Goal: Task Accomplishment & Management: Manage account settings

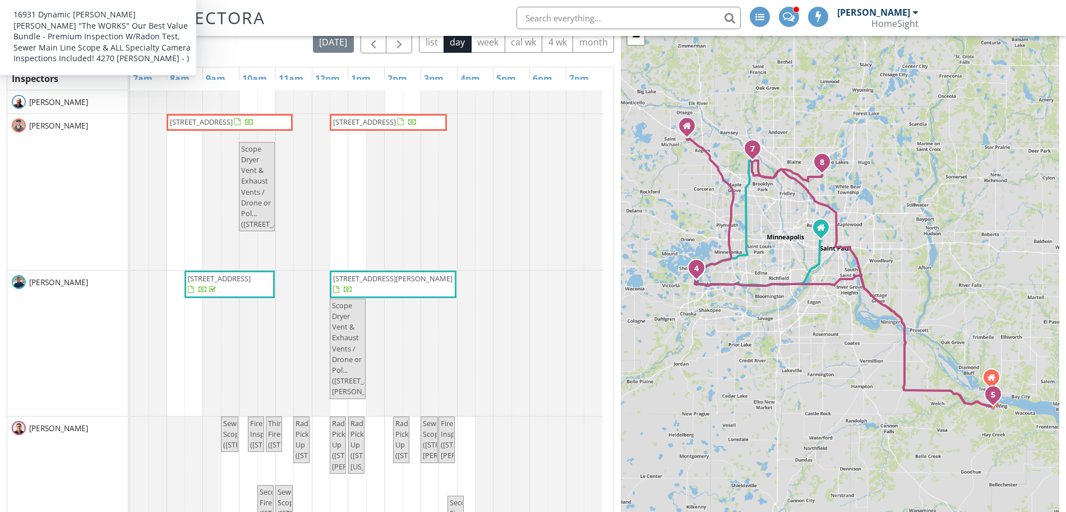
scroll to position [113, 0]
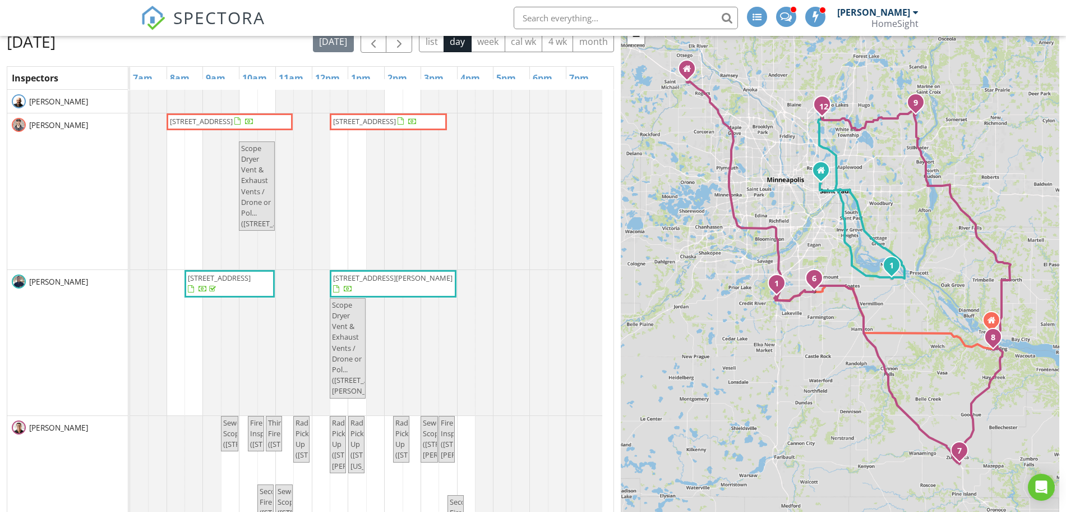
click at [416, 114] on link "17761 Ketchikan Tr, Lakeville 55044" at bounding box center [388, 121] width 117 height 17
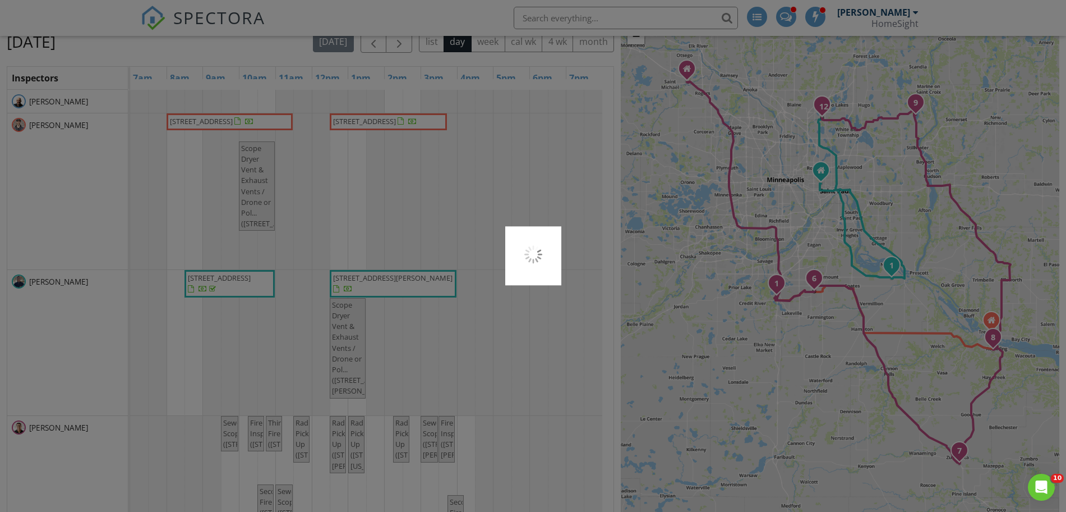
scroll to position [0, 0]
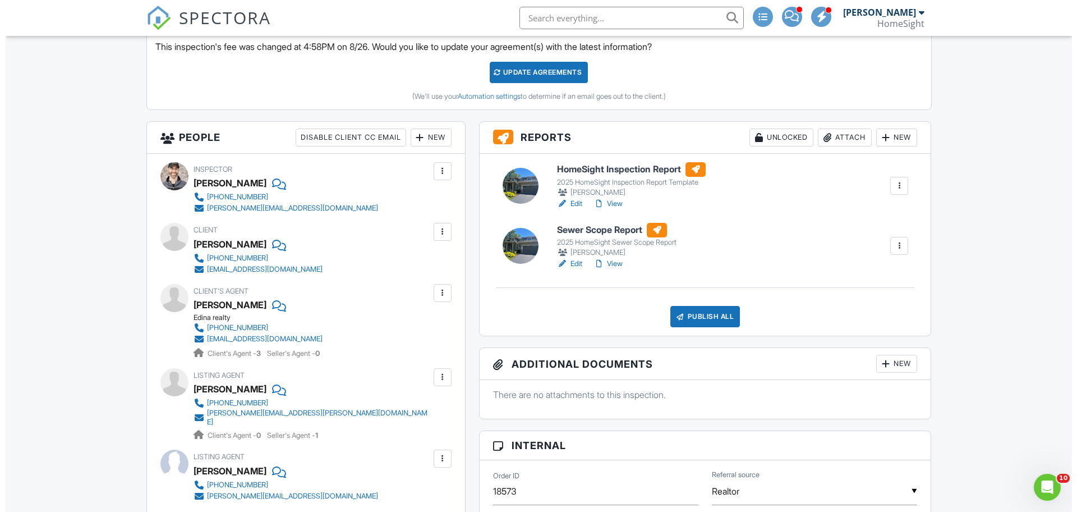
scroll to position [323, 0]
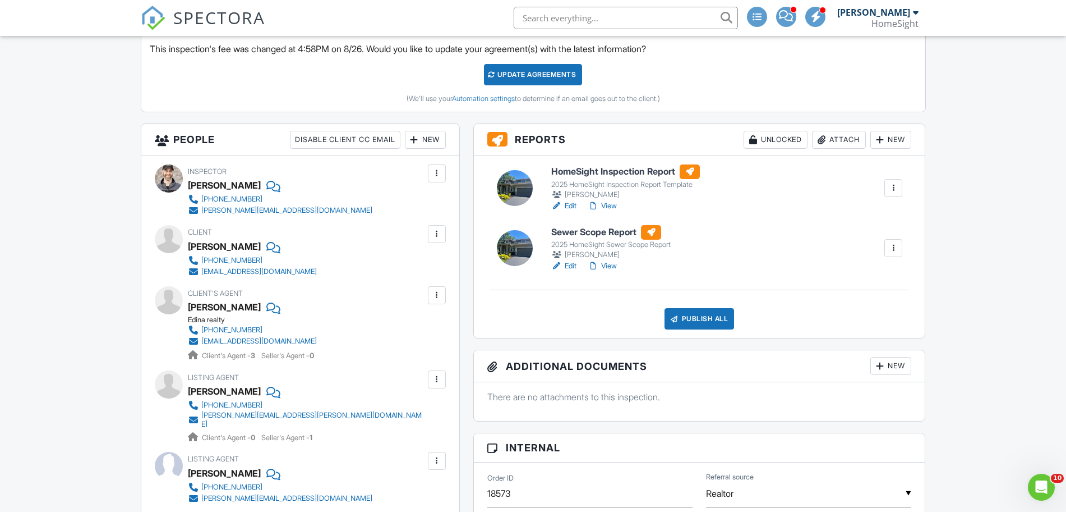
click at [417, 139] on div at bounding box center [414, 139] width 11 height 11
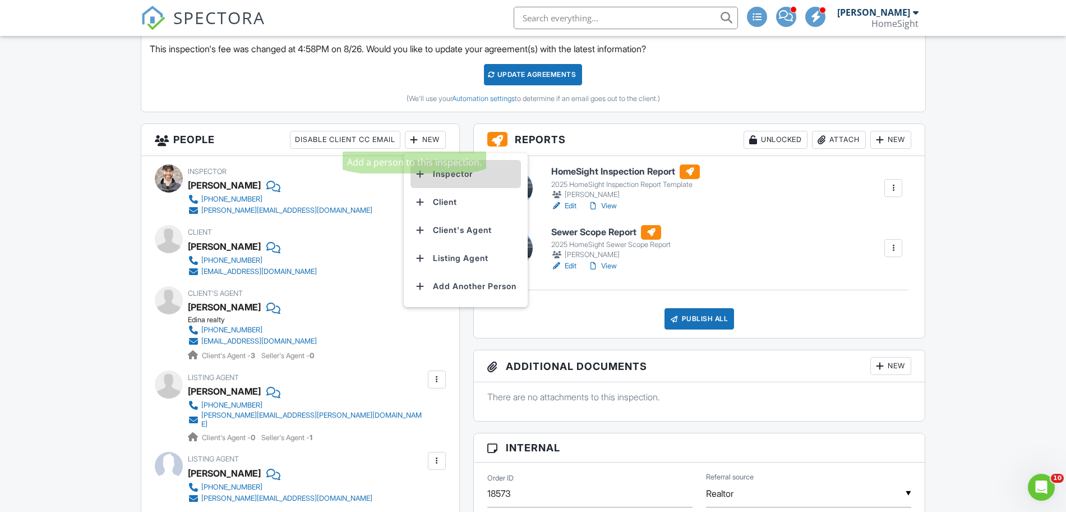
click at [445, 181] on li "Inspector" at bounding box center [466, 174] width 110 height 28
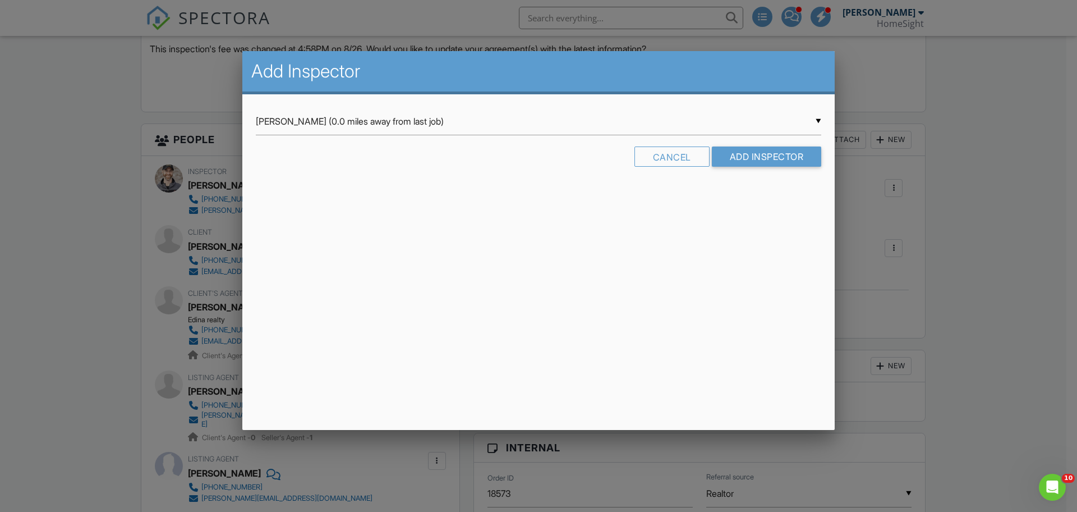
click at [476, 113] on input "Tim Douglass (0.0 miles away from last job)" at bounding box center [538, 121] width 565 height 27
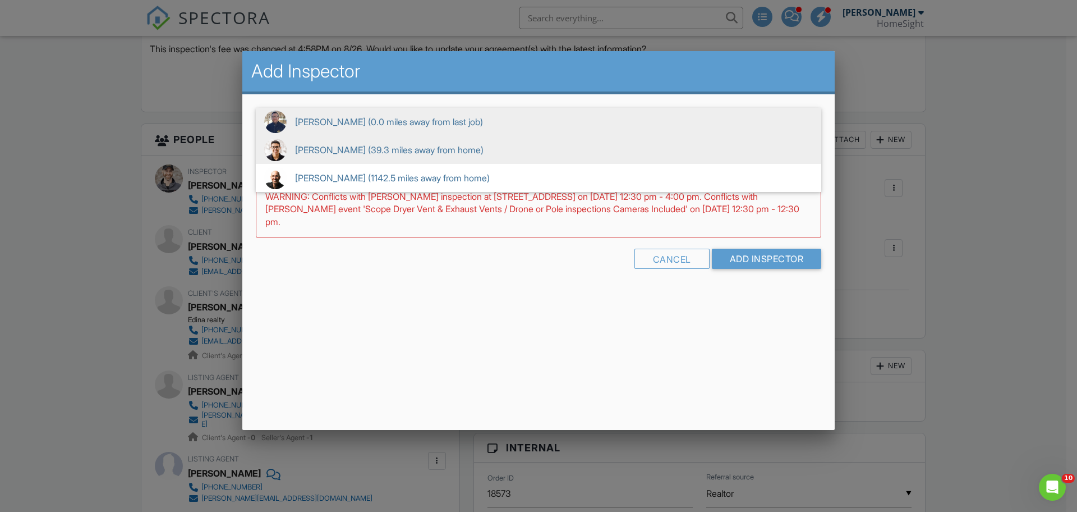
click at [460, 147] on span "Steven Carlson (39.3 miles away from home)" at bounding box center [538, 150] width 565 height 28
type input "Steven Carlson (39.3 miles away from home)"
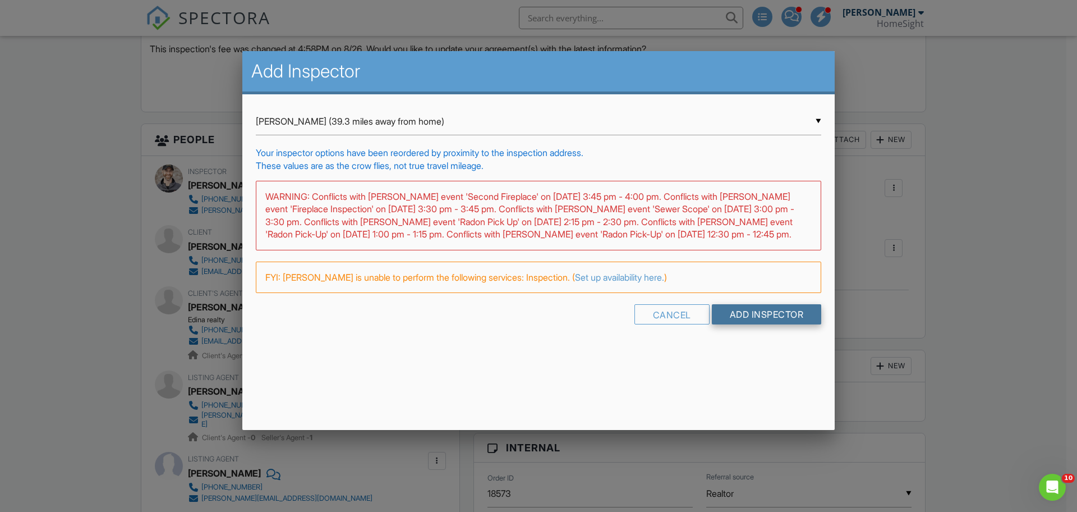
click at [771, 324] on input "Add Inspector" at bounding box center [767, 314] width 110 height 20
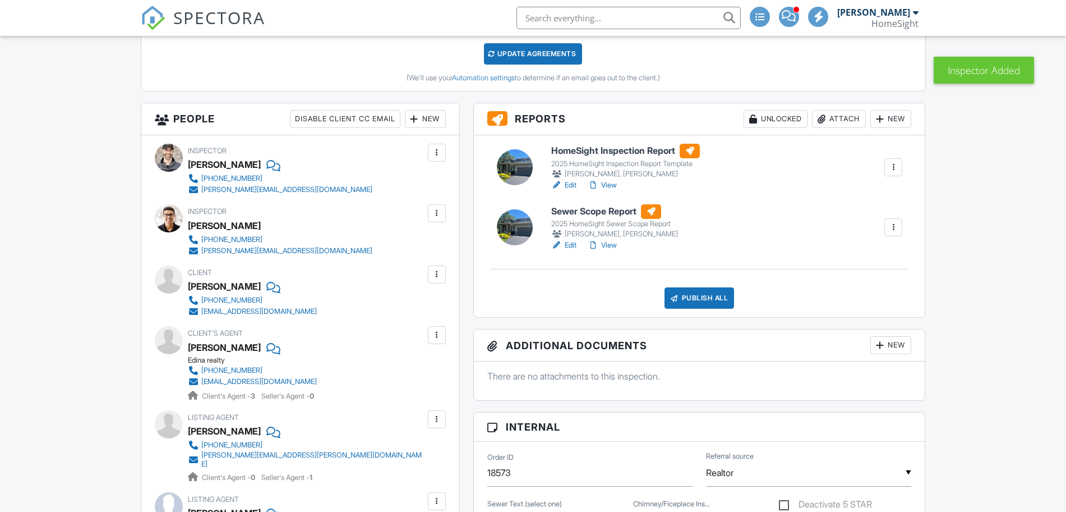
click at [891, 166] on div at bounding box center [893, 167] width 11 height 11
click at [870, 220] on link "Assign Inspectors" at bounding box center [856, 220] width 84 height 12
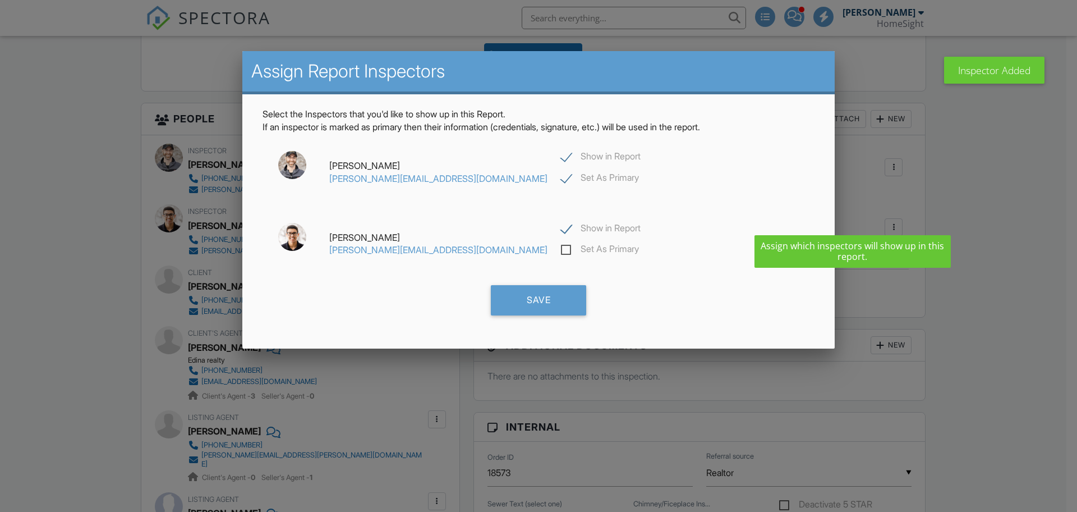
click at [561, 231] on label "Show in Report" at bounding box center [601, 230] width 80 height 14
checkbox input "false"
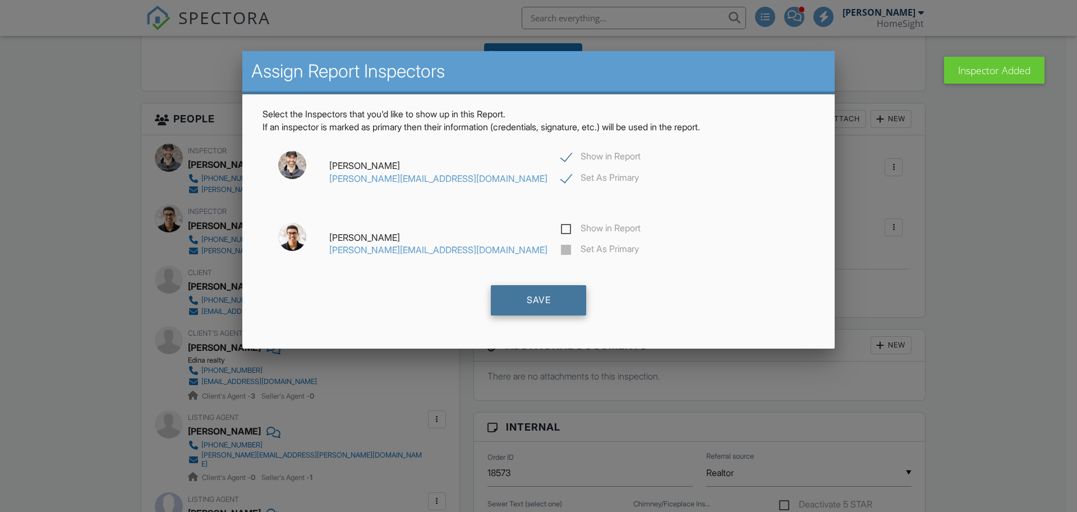
click at [545, 293] on div "Save" at bounding box center [538, 300] width 95 height 30
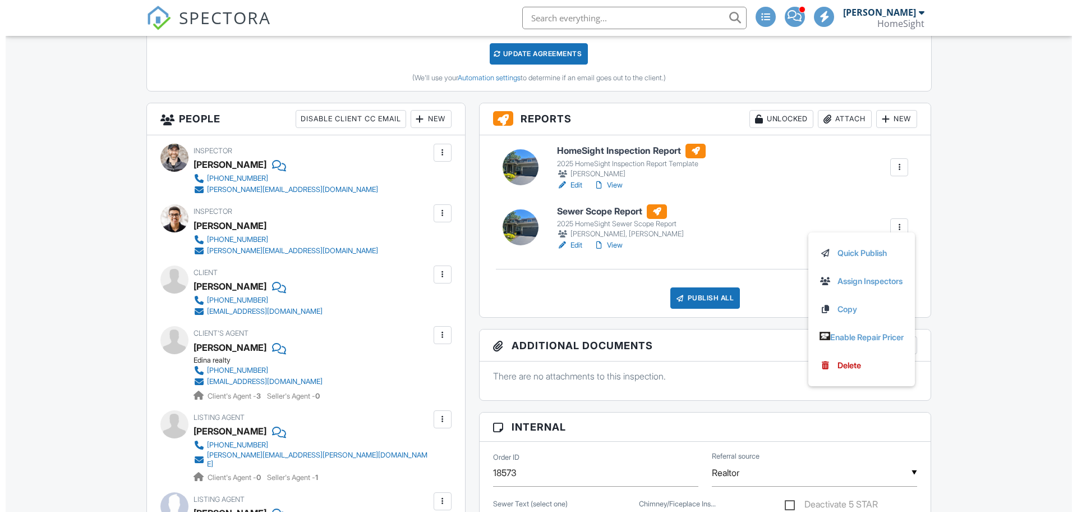
scroll to position [344, 0]
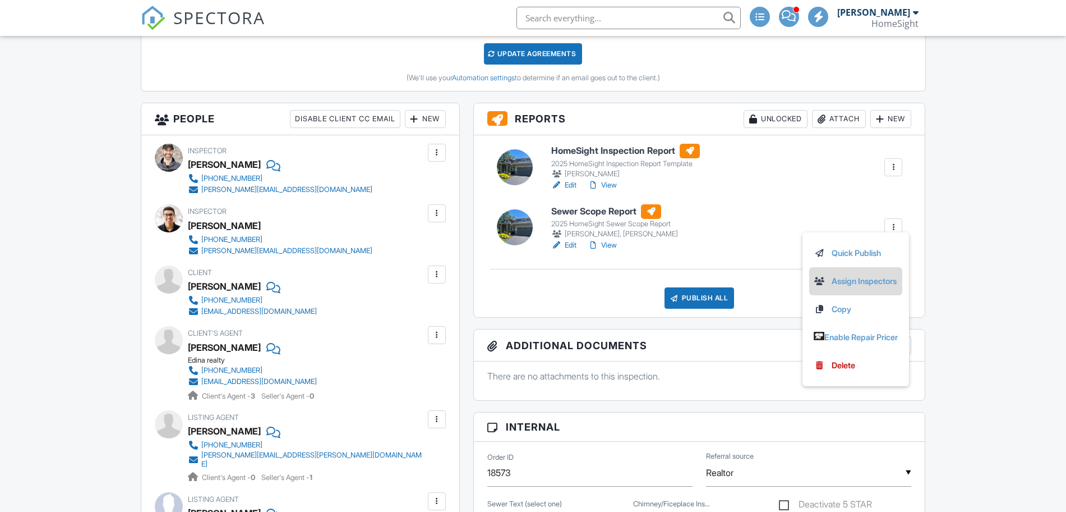
click at [869, 277] on link "Assign Inspectors" at bounding box center [856, 281] width 84 height 12
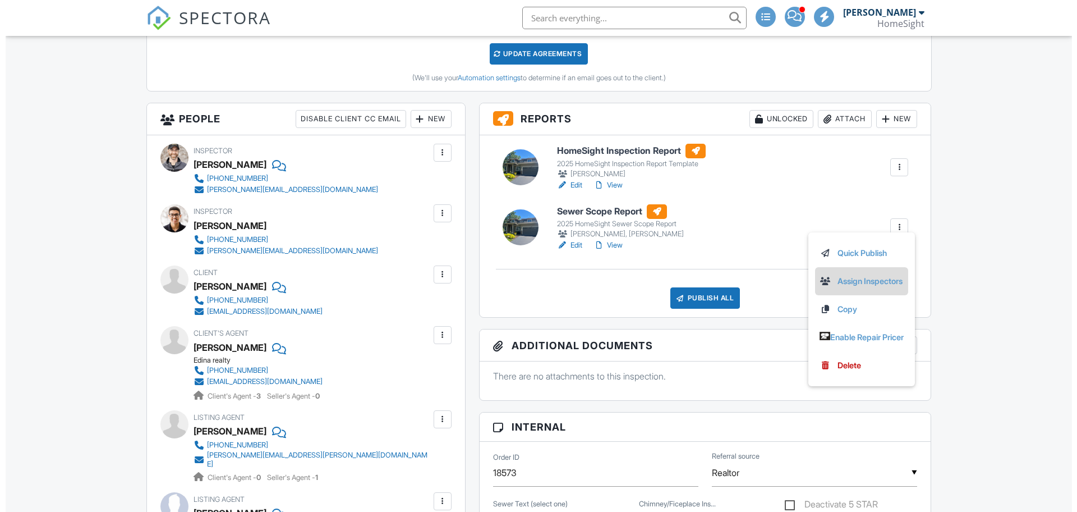
scroll to position [0, 0]
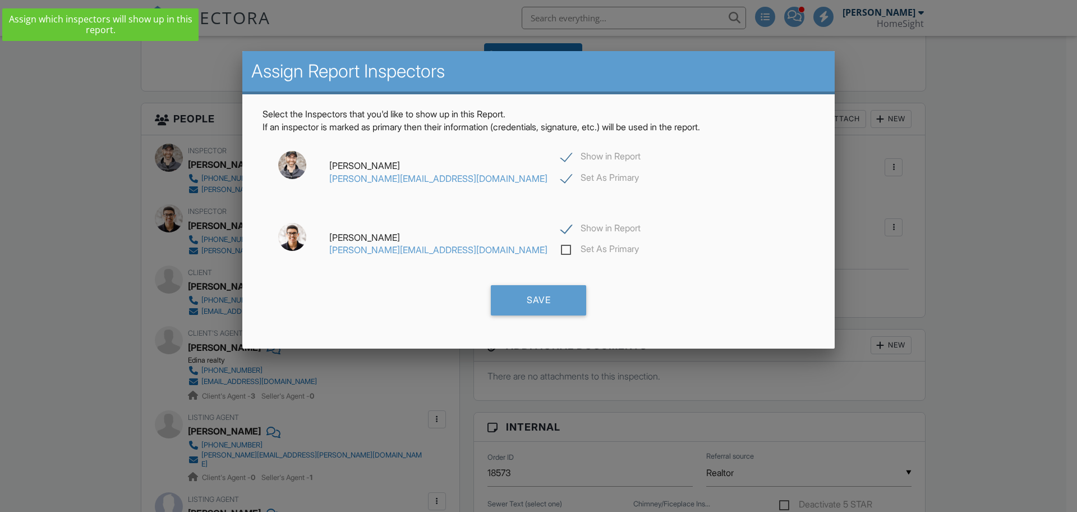
click at [561, 153] on label "Show in Report" at bounding box center [601, 158] width 80 height 14
checkbox input "false"
checkbox input "true"
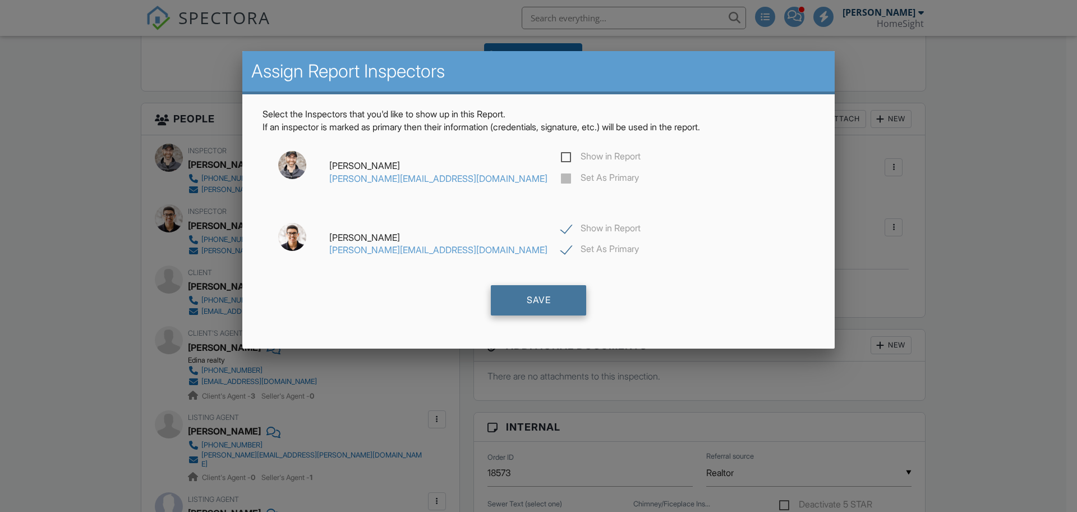
click at [535, 305] on div "Save" at bounding box center [538, 300] width 95 height 30
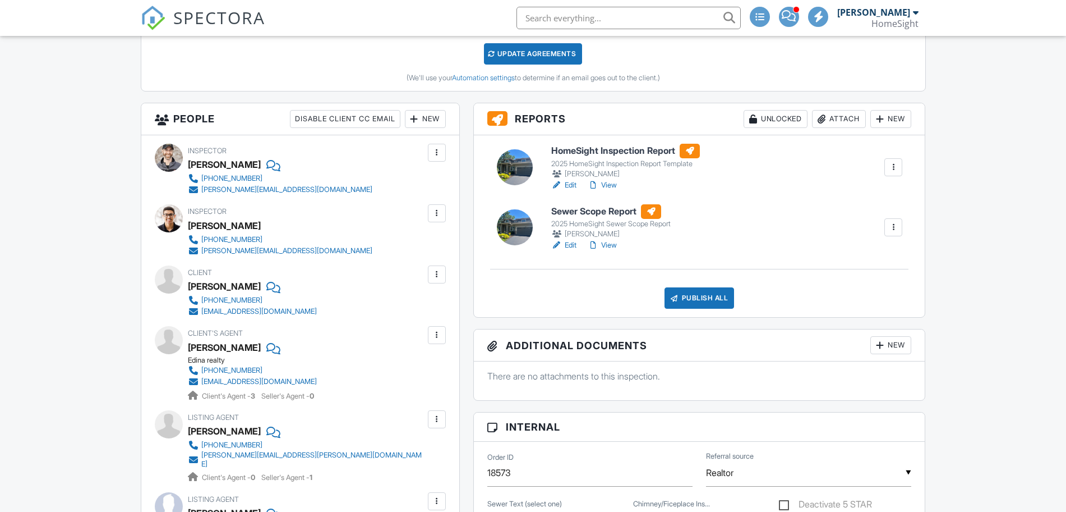
click at [575, 247] on link "Edit" at bounding box center [563, 244] width 25 height 11
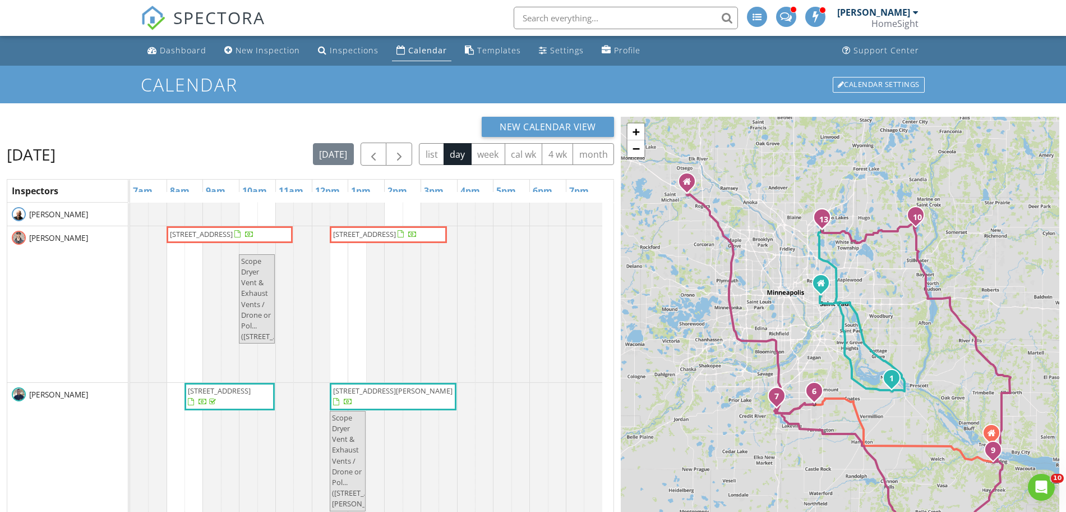
click at [233, 234] on span "16931 Dynamic Dr, Lakeville 55044" at bounding box center [201, 234] width 63 height 10
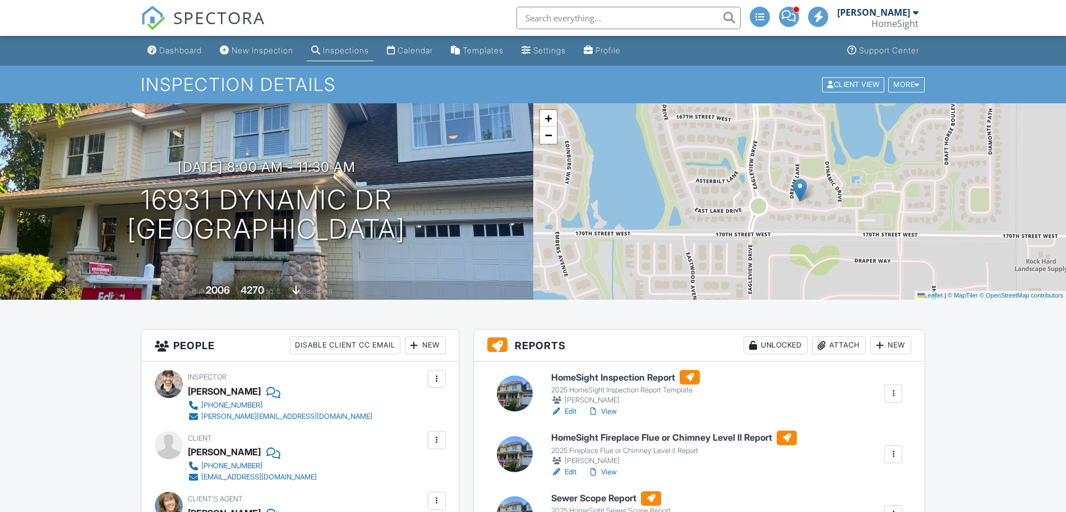
click at [430, 344] on div "New" at bounding box center [425, 345] width 41 height 18
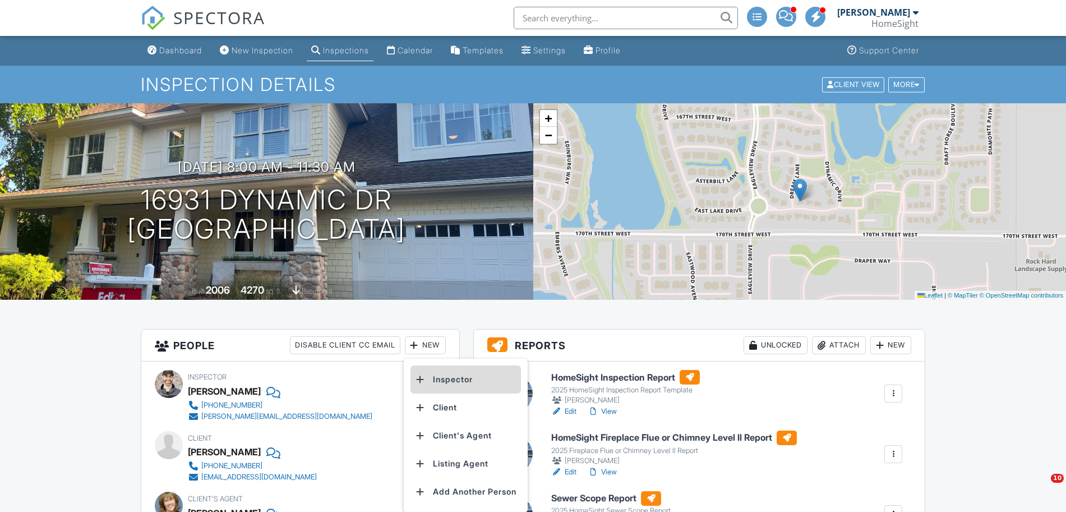
click at [485, 374] on li "Inspector" at bounding box center [466, 379] width 110 height 28
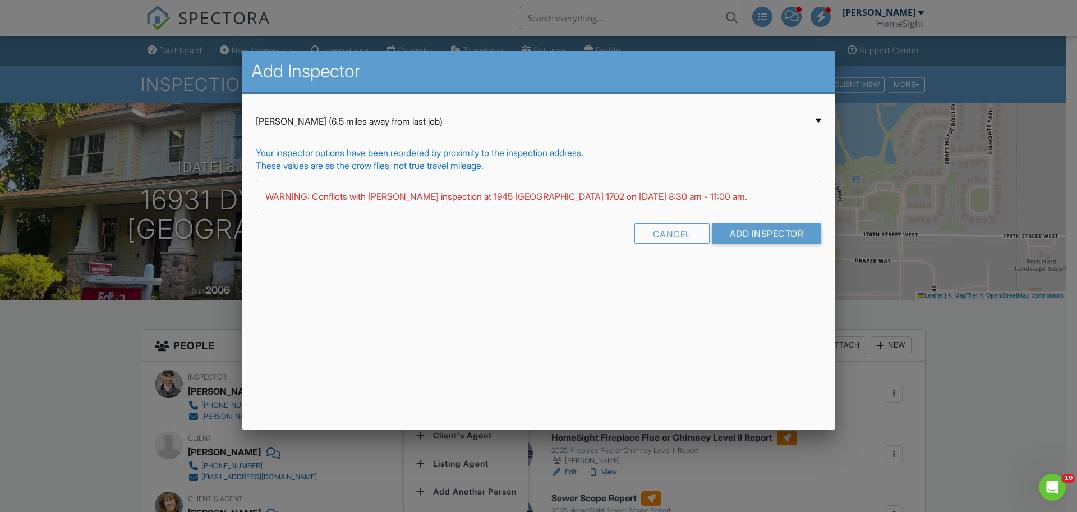
click at [500, 110] on input "Tim Douglass (6.5 miles away from last job)" at bounding box center [538, 121] width 565 height 27
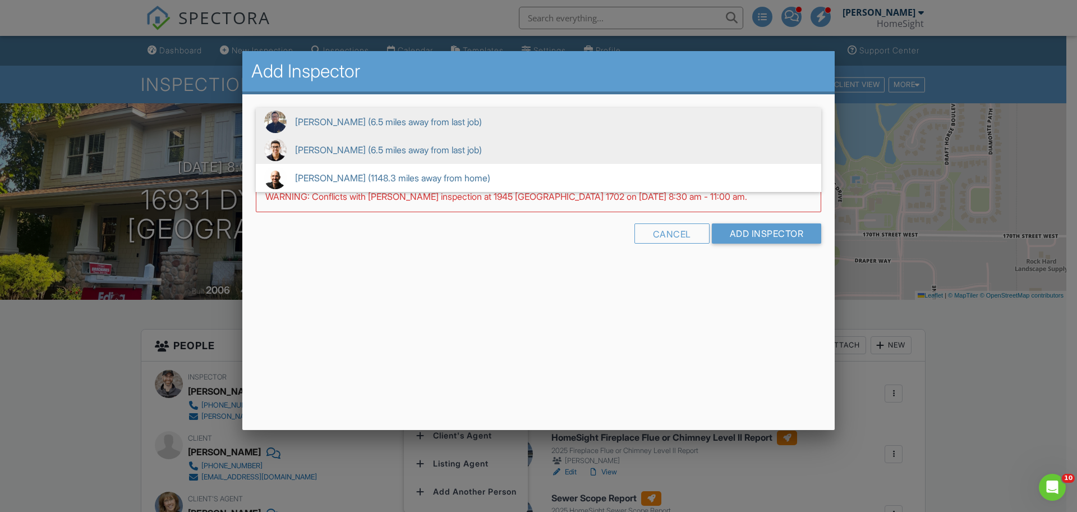
click at [390, 139] on span "Steven Carlson (6.5 miles away from last job)" at bounding box center [538, 150] width 565 height 28
type input "Steven Carlson (6.5 miles away from last job)"
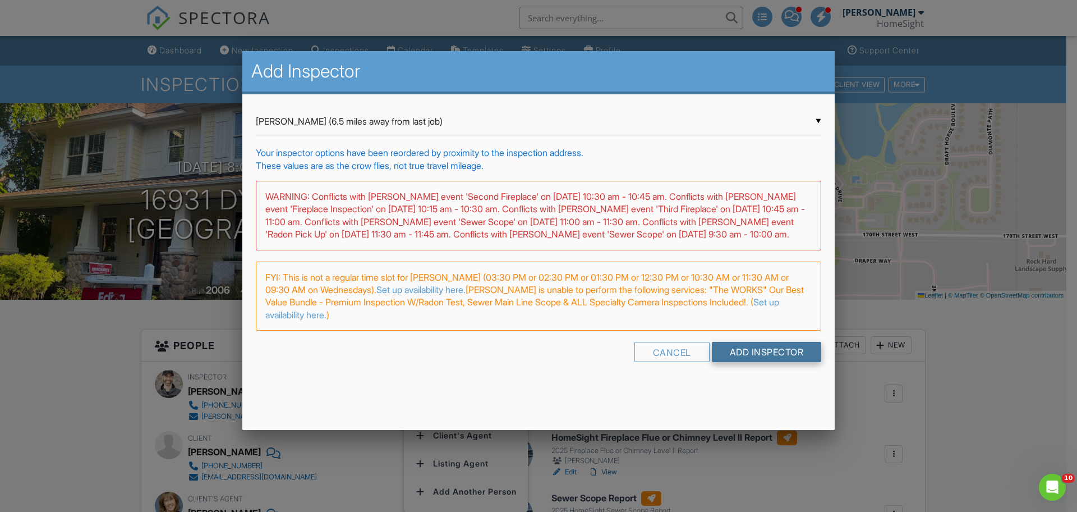
click at [773, 357] on input "Add Inspector" at bounding box center [767, 352] width 110 height 20
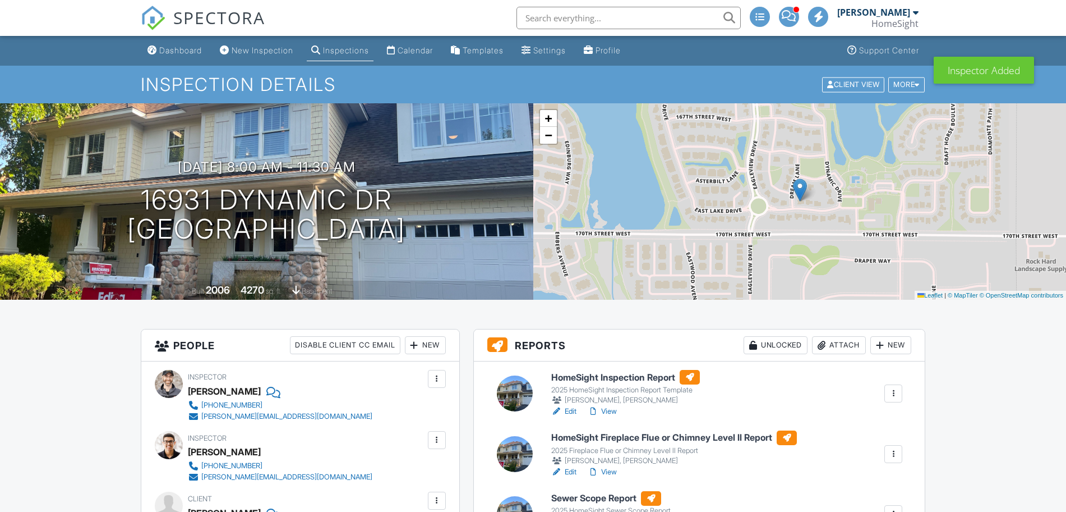
scroll to position [217, 0]
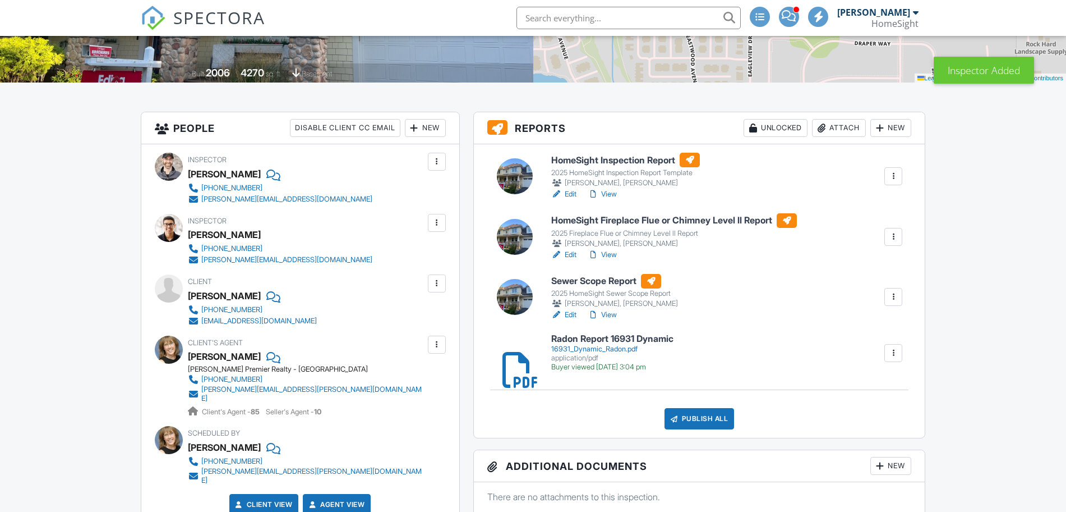
click at [891, 176] on div at bounding box center [893, 176] width 11 height 11
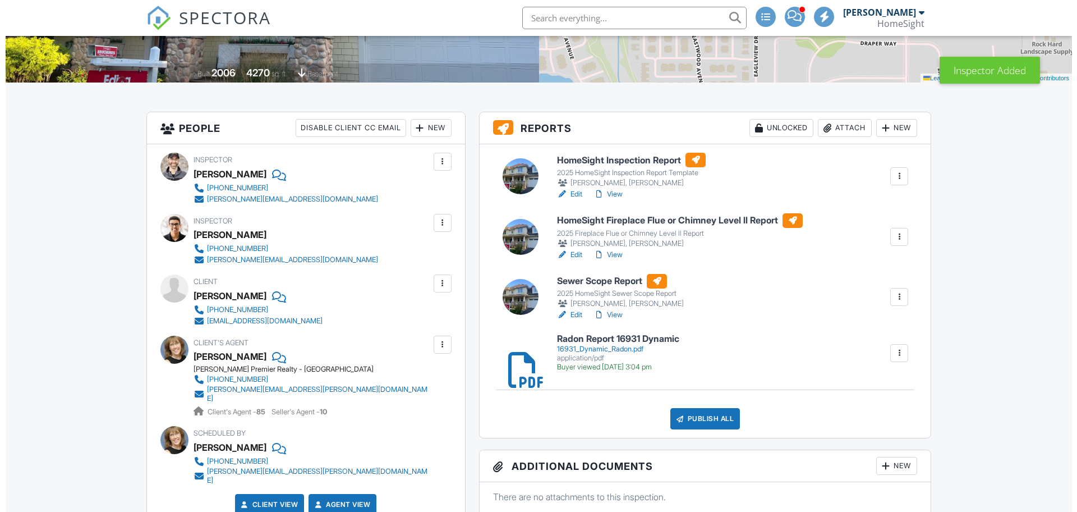
scroll to position [0, 0]
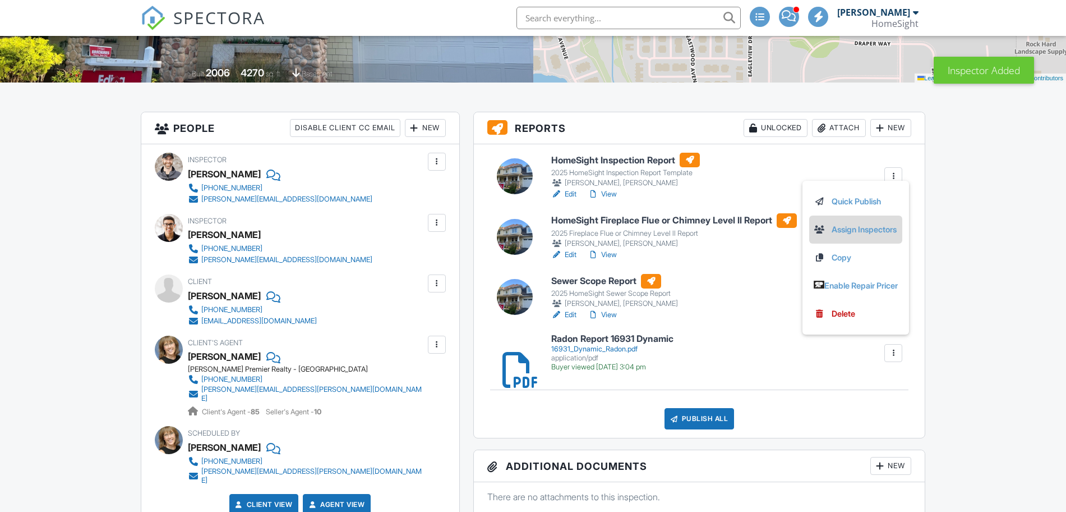
click at [850, 231] on link "Assign Inspectors" at bounding box center [856, 229] width 84 height 12
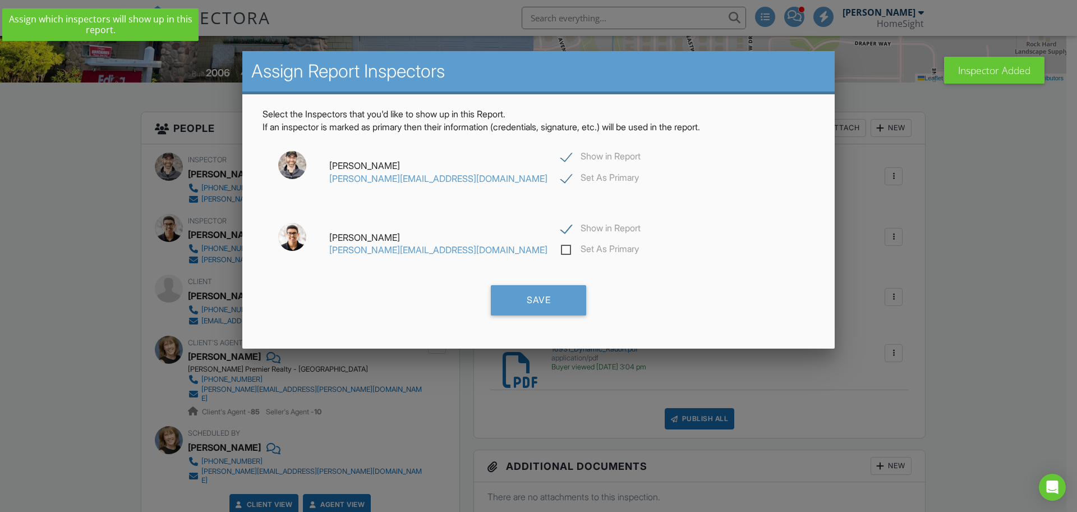
click at [561, 233] on label "Show in Report" at bounding box center [601, 230] width 80 height 14
checkbox input "false"
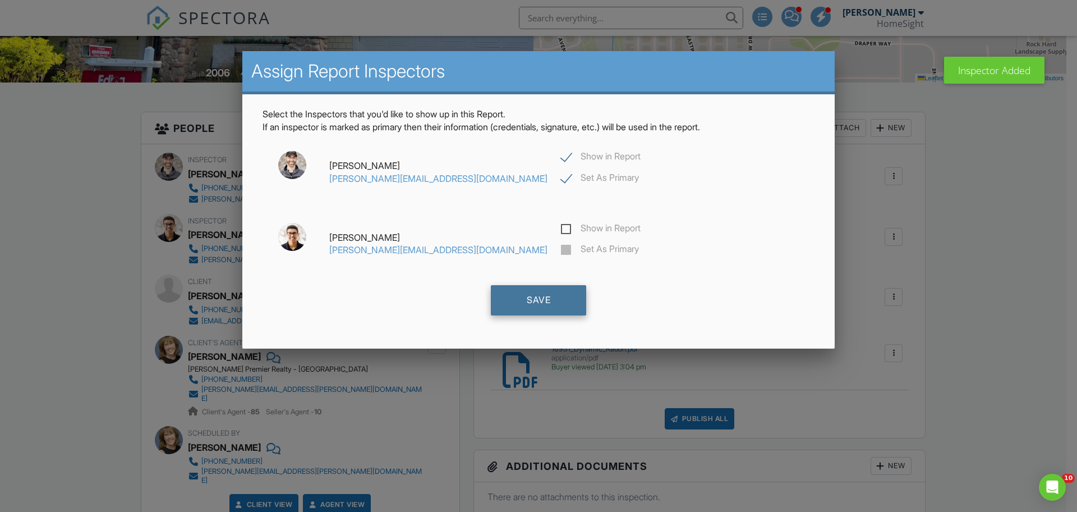
click at [540, 311] on div "Save" at bounding box center [538, 300] width 95 height 30
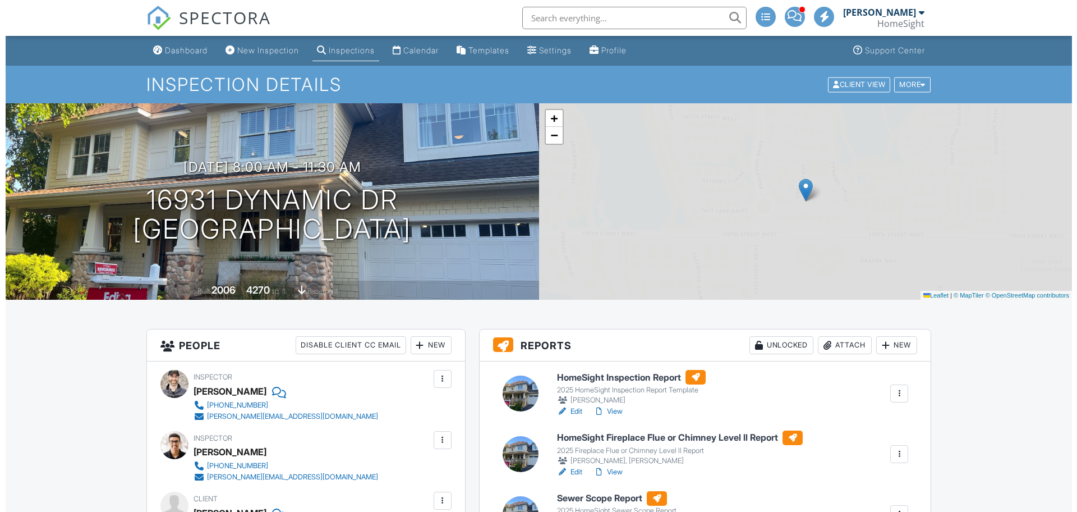
scroll to position [190, 0]
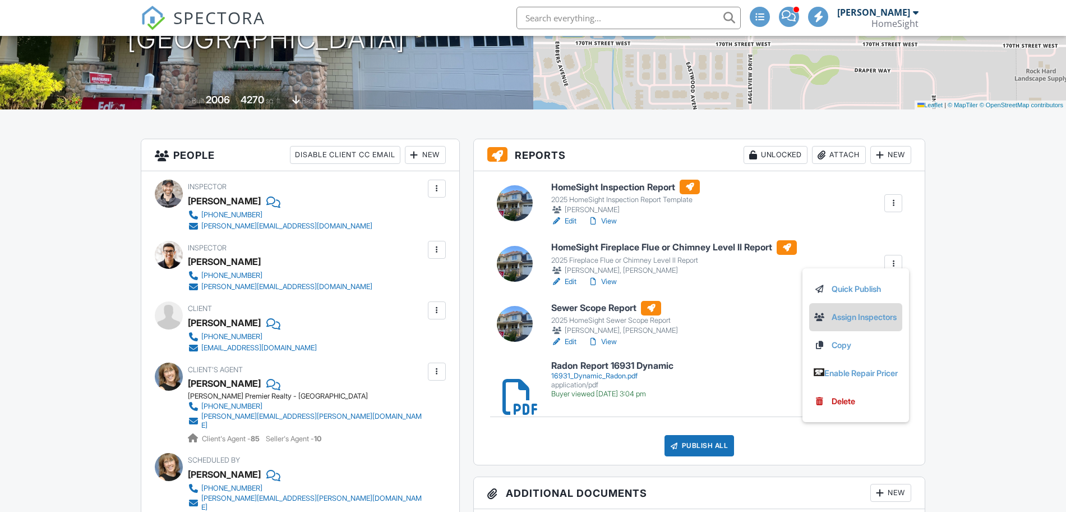
click at [867, 314] on link "Assign Inspectors" at bounding box center [856, 317] width 84 height 12
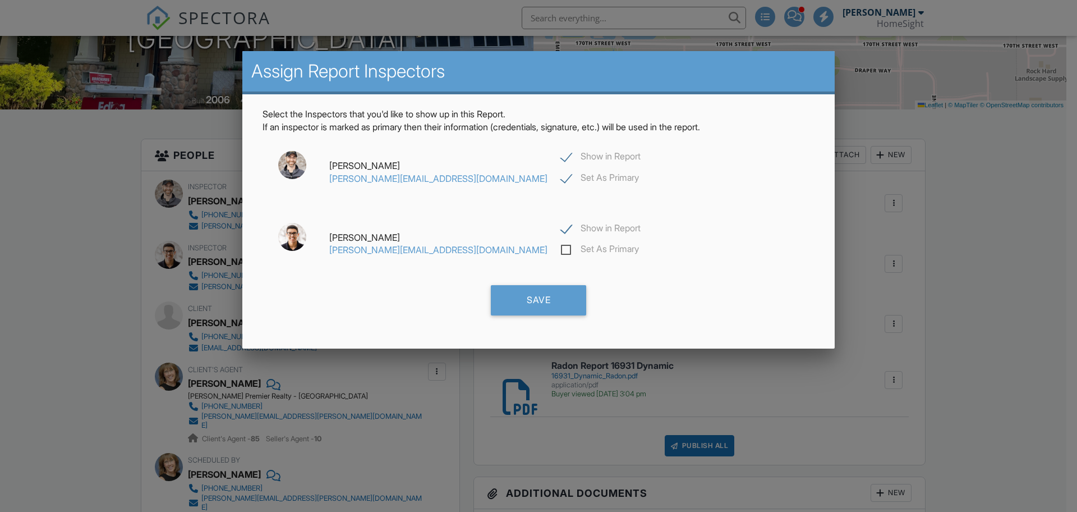
scroll to position [0, 0]
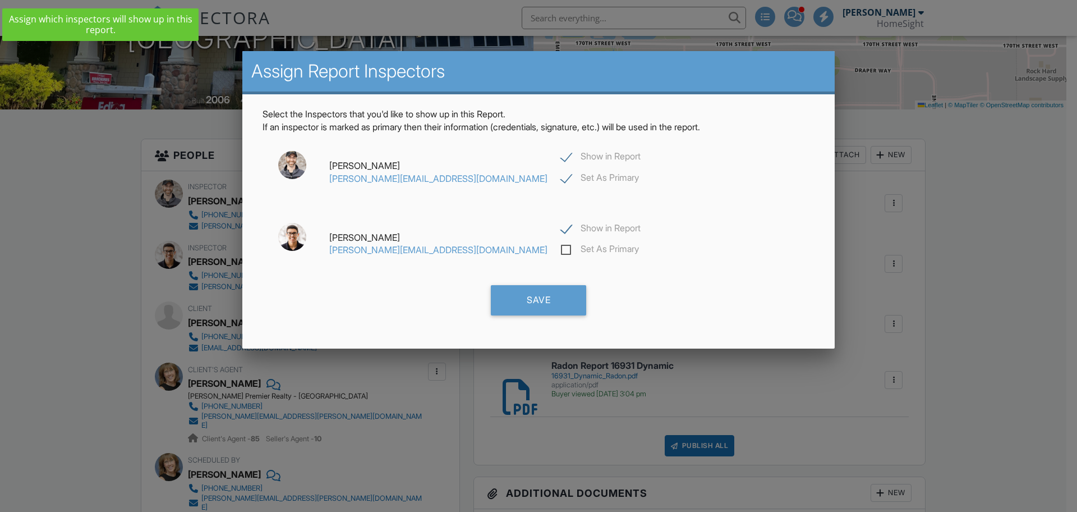
click at [561, 161] on label "Show in Report" at bounding box center [601, 158] width 80 height 14
checkbox input "false"
checkbox input "true"
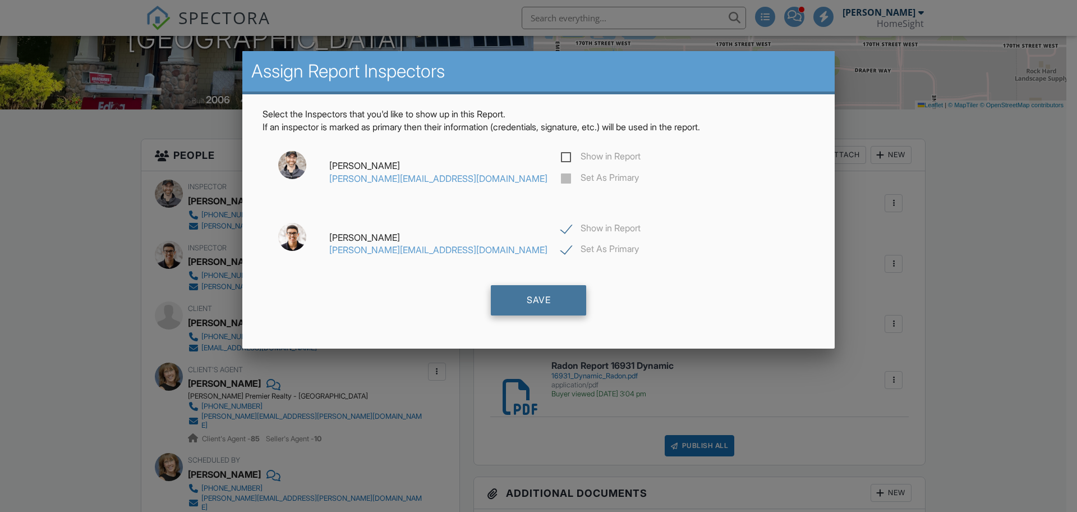
click at [538, 295] on div "Save" at bounding box center [538, 300] width 95 height 30
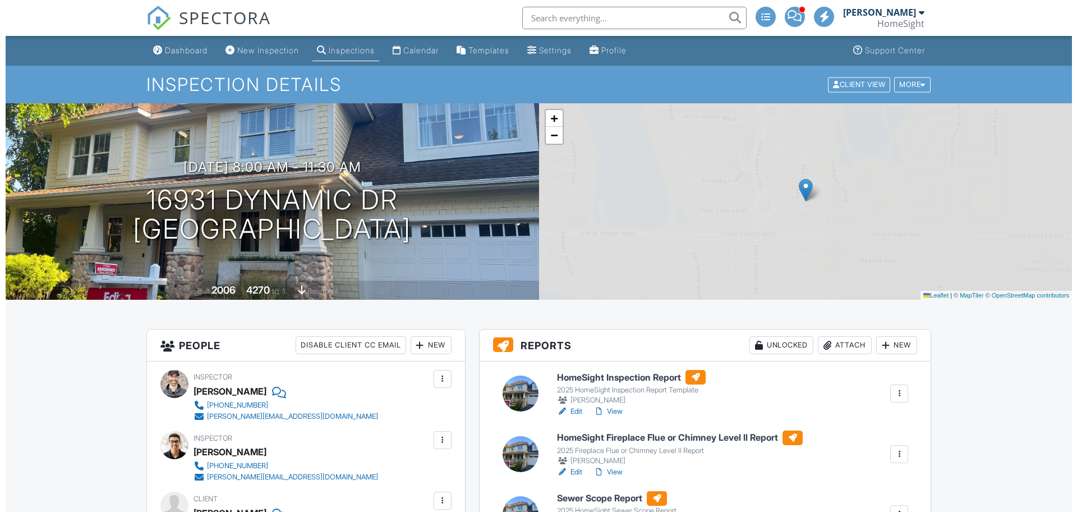
scroll to position [190, 0]
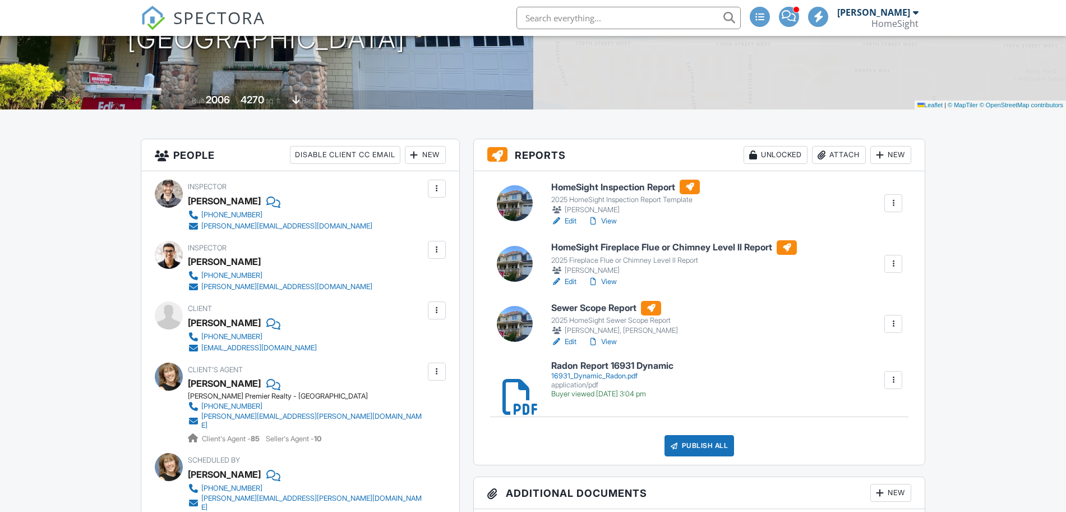
click at [864, 354] on link "Assign Inspectors" at bounding box center [856, 348] width 84 height 12
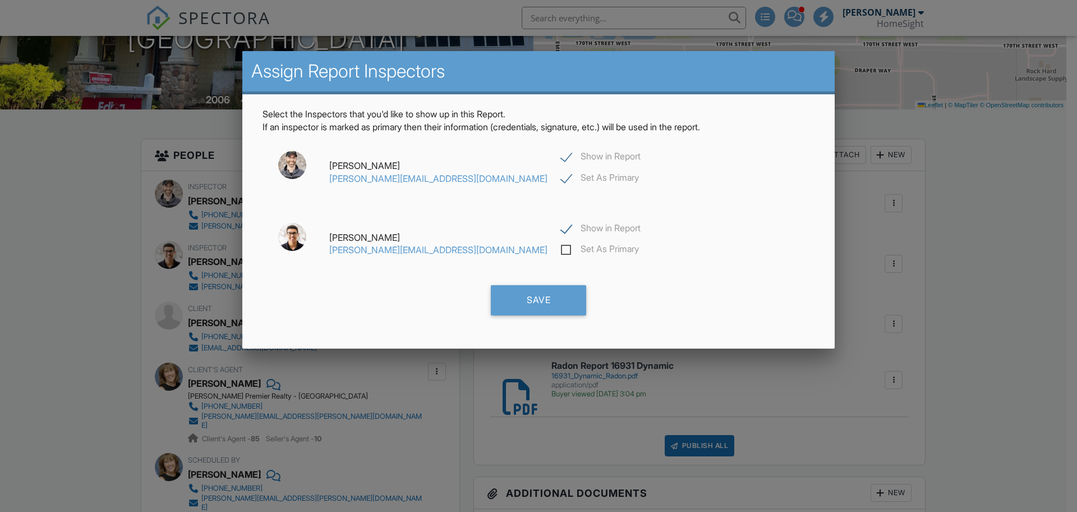
scroll to position [0, 0]
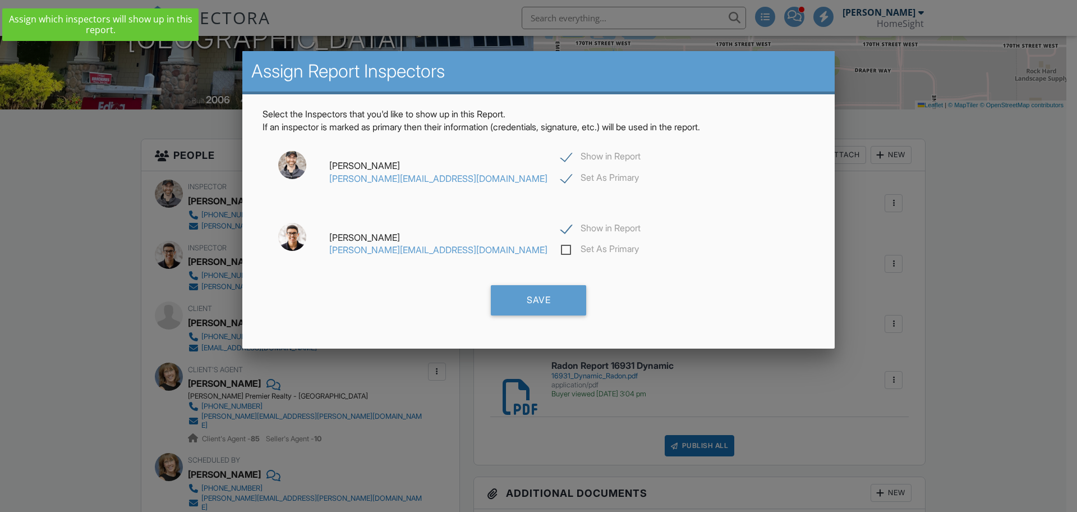
click at [561, 157] on label "Show in Report" at bounding box center [601, 158] width 80 height 14
checkbox input "false"
checkbox input "true"
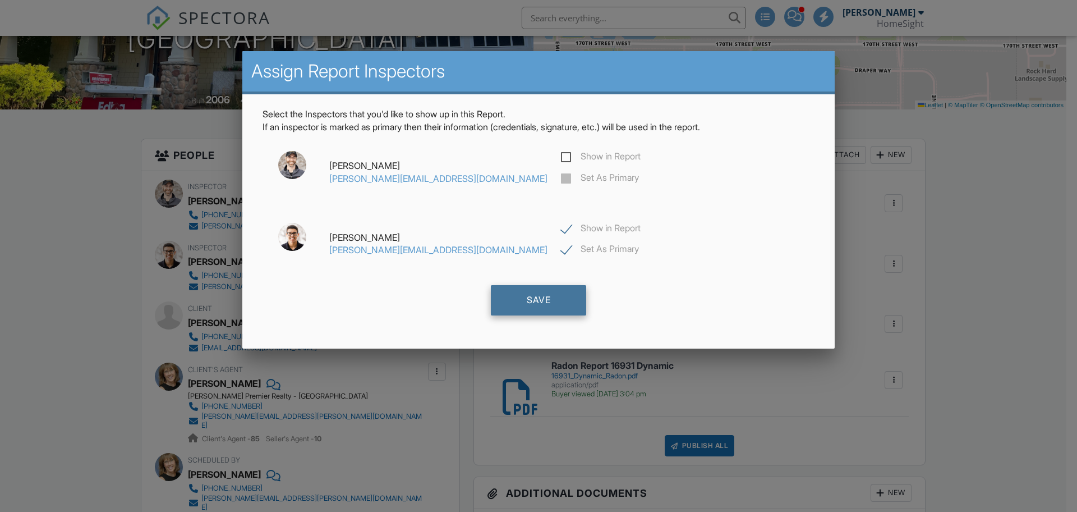
click at [526, 299] on div "Save" at bounding box center [538, 300] width 95 height 30
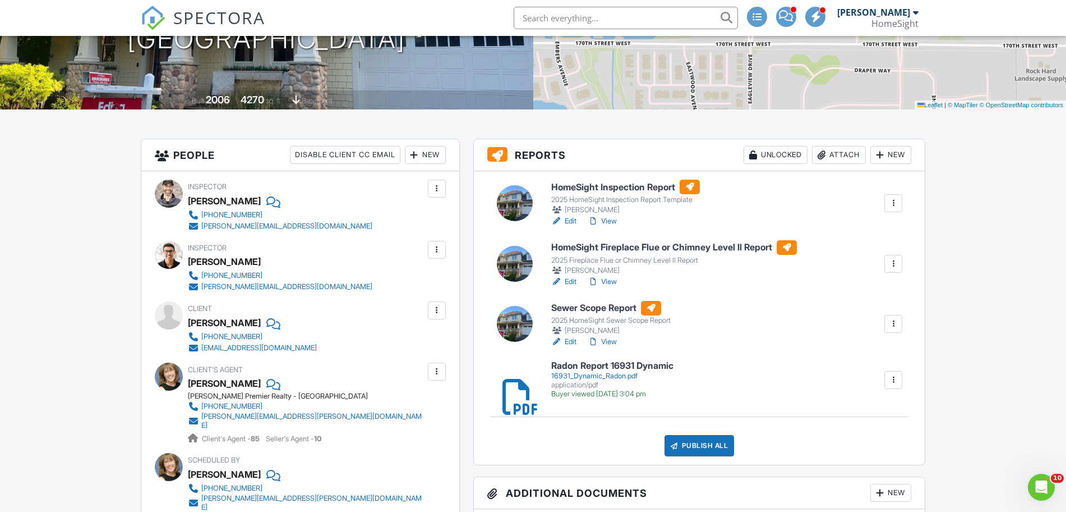
click at [573, 343] on link "Edit" at bounding box center [563, 341] width 25 height 11
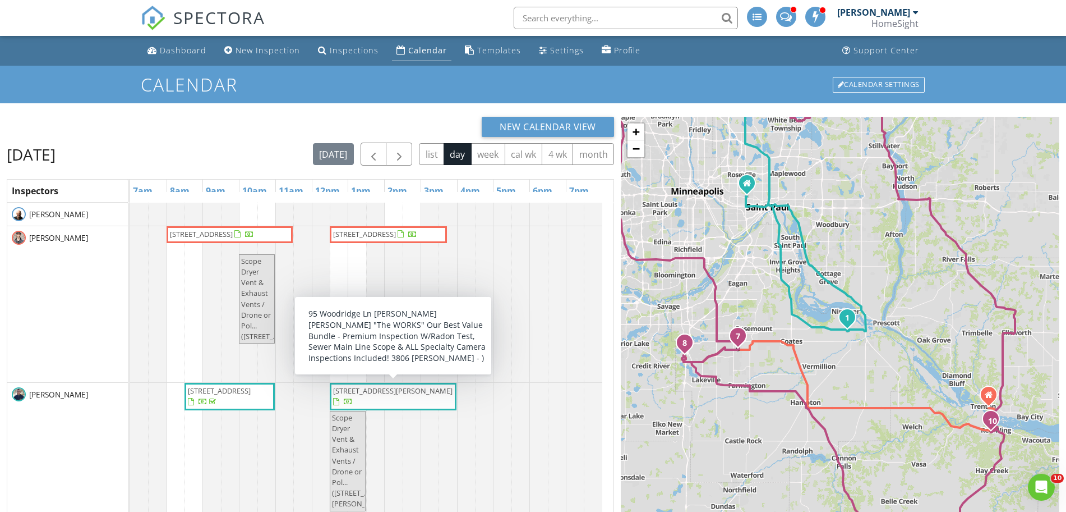
click at [403, 395] on span "95 Woodridge Ln, Lino Lakes 55014" at bounding box center [393, 396] width 122 height 22
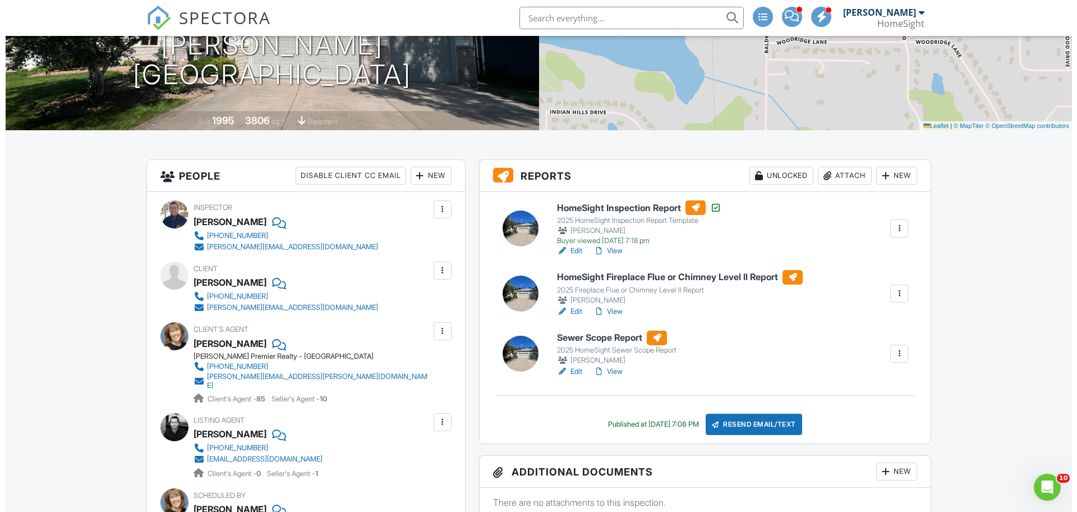
scroll to position [173, 0]
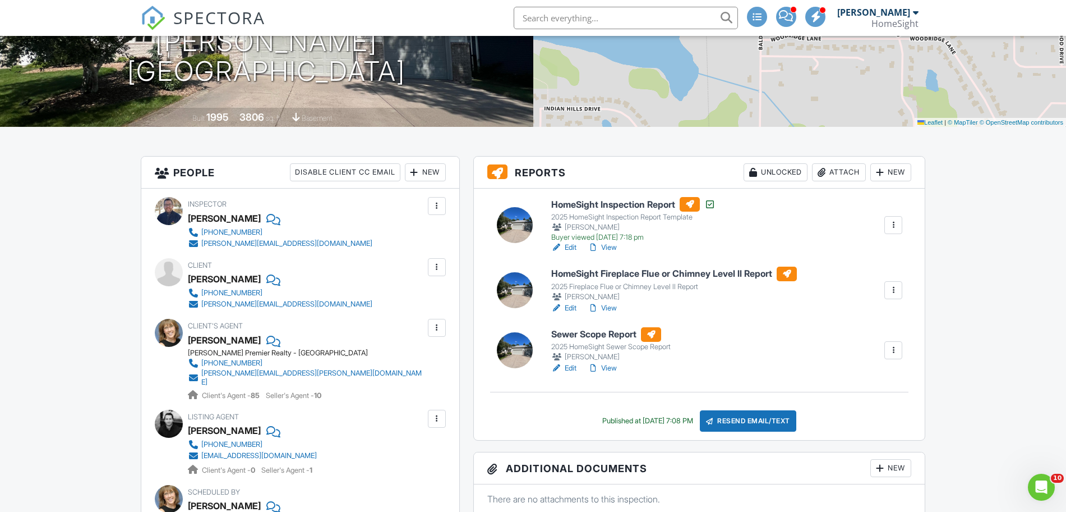
click at [428, 171] on div "New" at bounding box center [425, 172] width 41 height 18
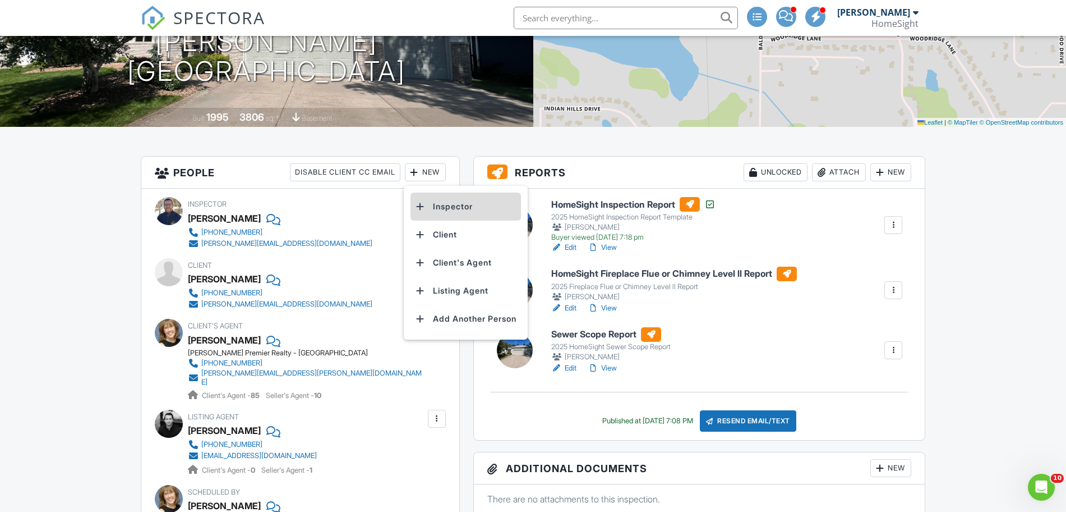
click at [451, 195] on li "Inspector" at bounding box center [466, 206] width 110 height 28
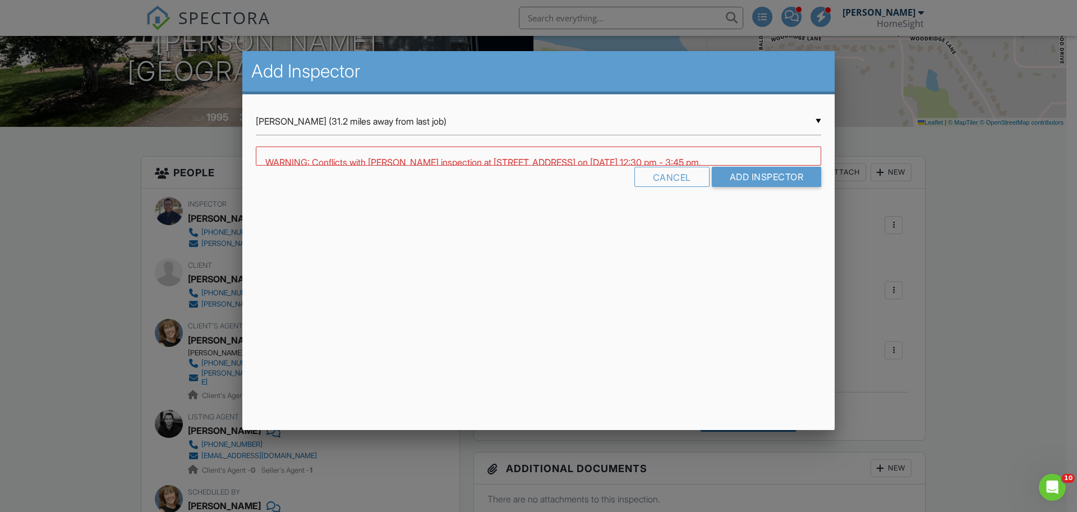
click at [382, 129] on input "Jim Bourbeau (31.2 miles away from last job)" at bounding box center [538, 121] width 565 height 27
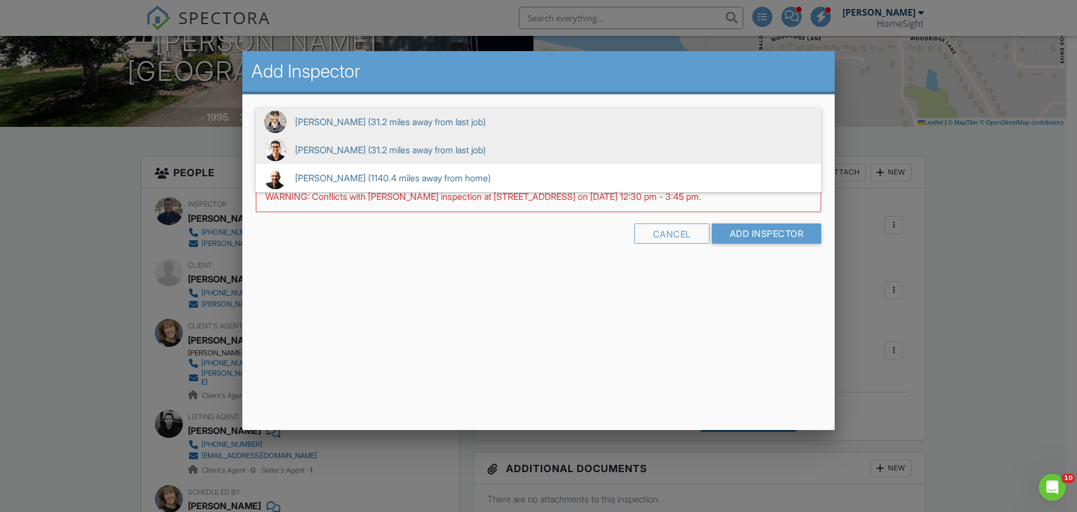
click at [384, 141] on span "Steven Carlson (31.2 miles away from last job)" at bounding box center [538, 150] width 565 height 28
type input "Steven Carlson (31.2 miles away from last job)"
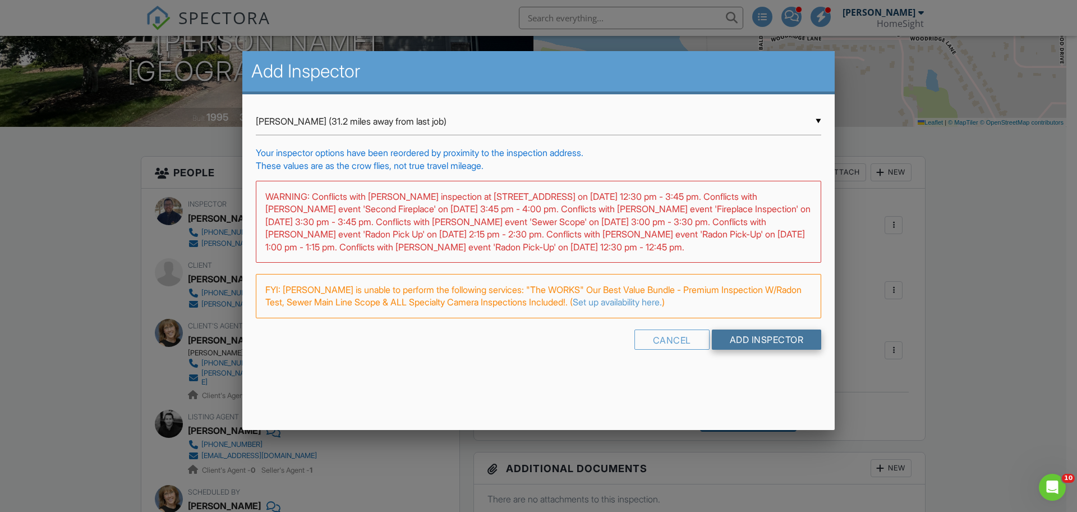
click at [753, 344] on input "Add Inspector" at bounding box center [767, 339] width 110 height 20
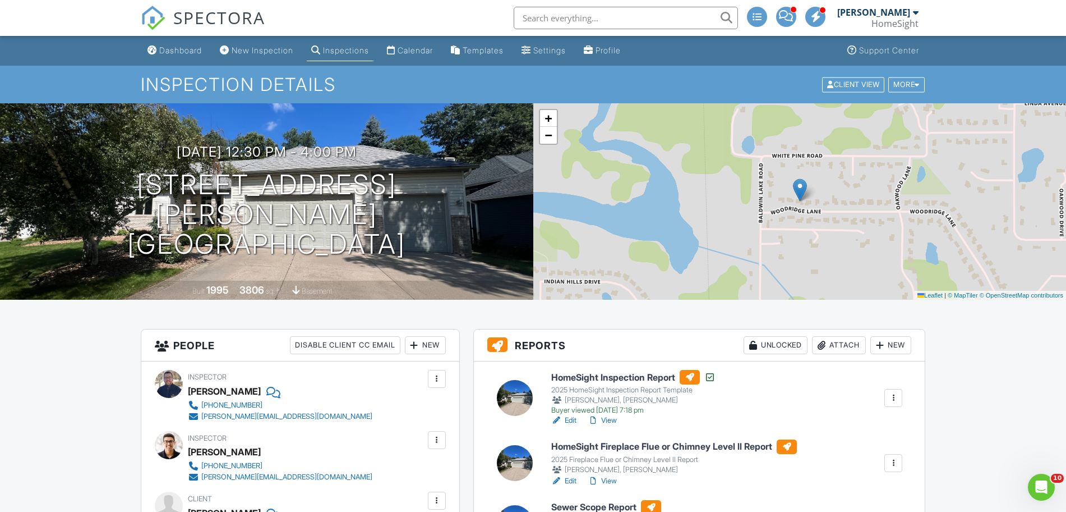
click at [895, 392] on div at bounding box center [893, 397] width 11 height 11
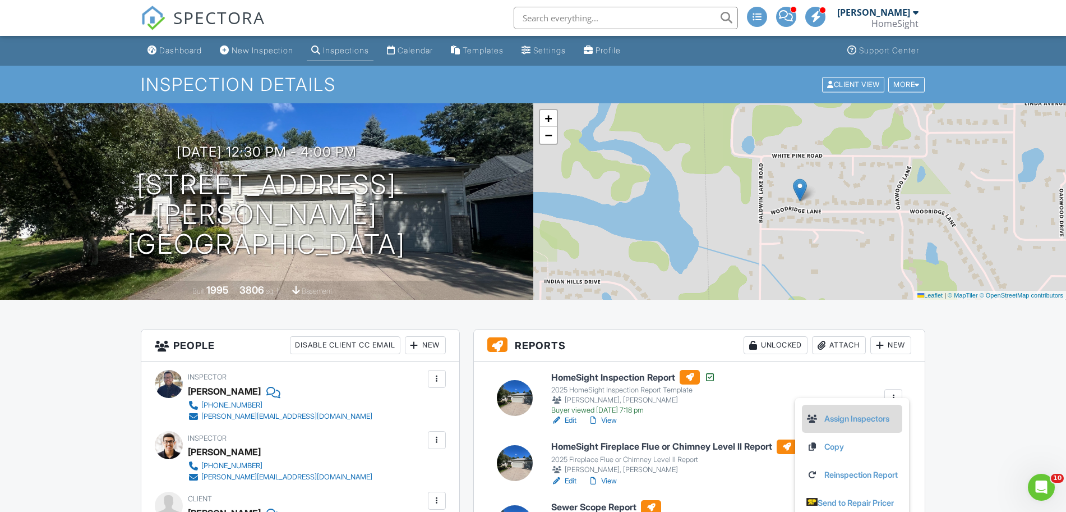
click at [854, 418] on link "Assign Inspectors" at bounding box center [852, 418] width 91 height 12
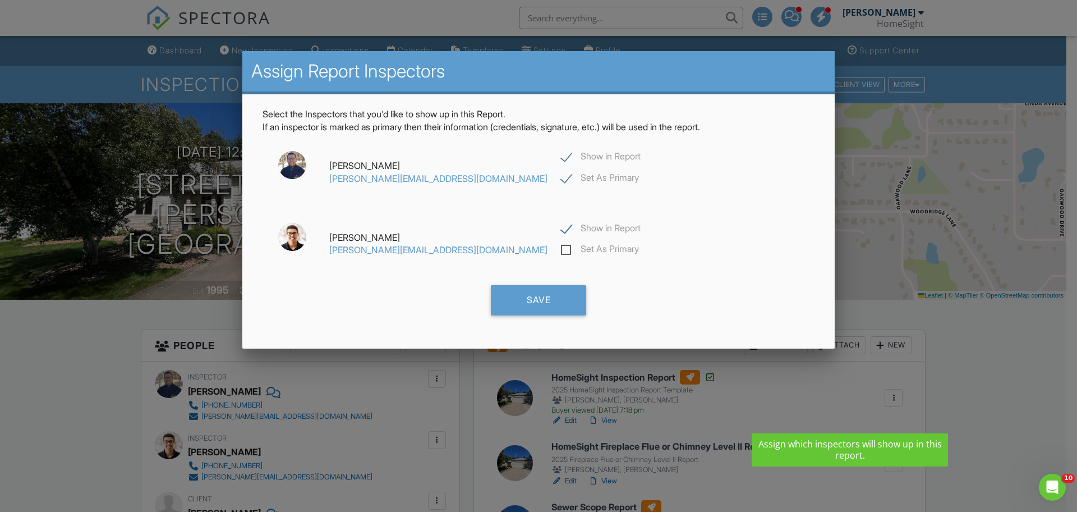
click at [561, 236] on label "Show in Report" at bounding box center [601, 230] width 80 height 14
checkbox input "false"
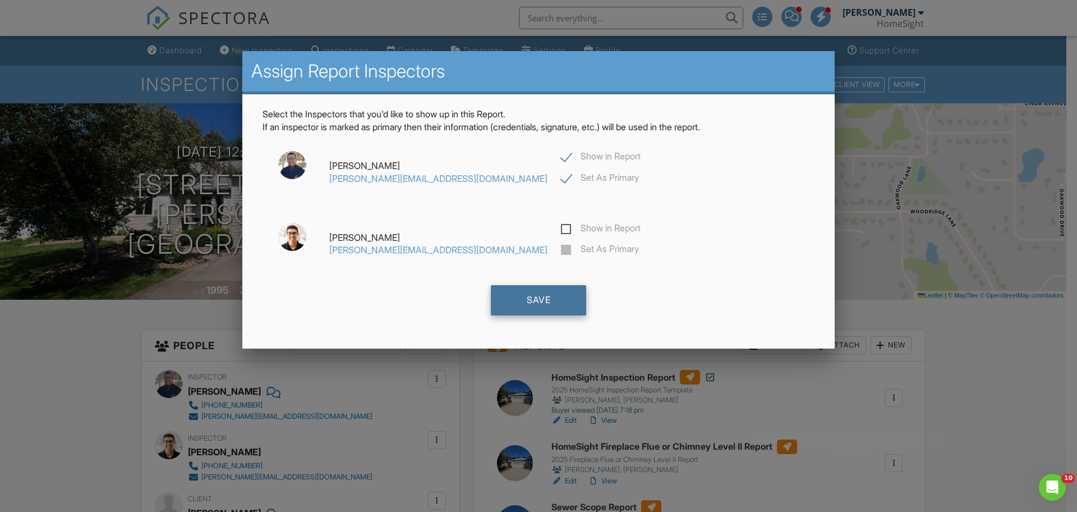
click at [536, 293] on div "Save" at bounding box center [538, 300] width 95 height 30
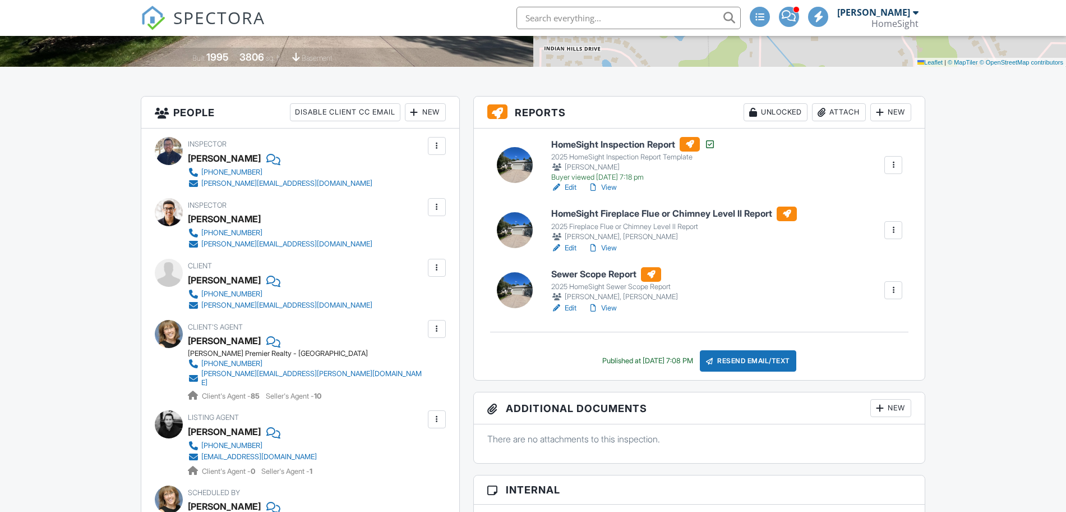
click at [891, 293] on div at bounding box center [893, 289] width 11 height 11
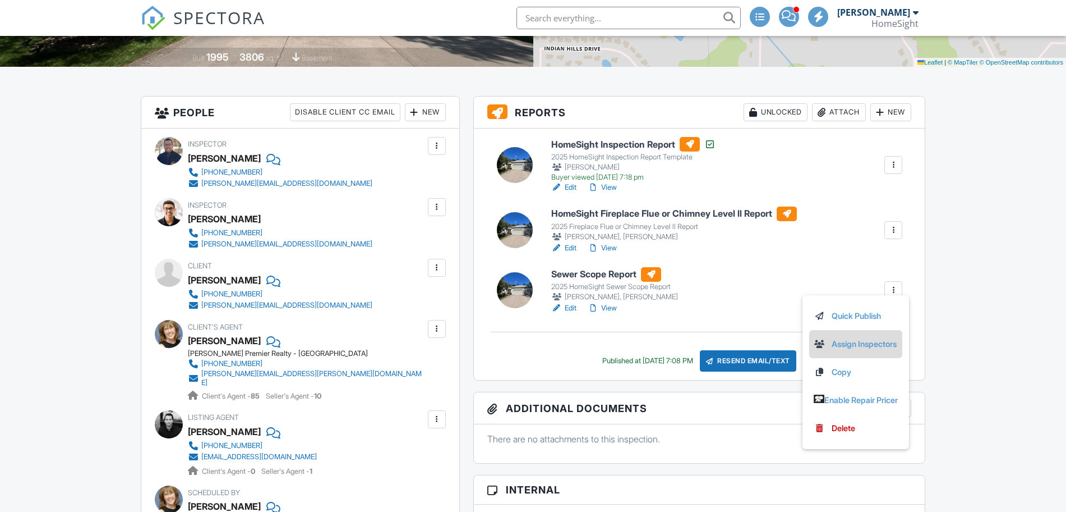
click at [868, 341] on link "Assign Inspectors" at bounding box center [856, 344] width 84 height 12
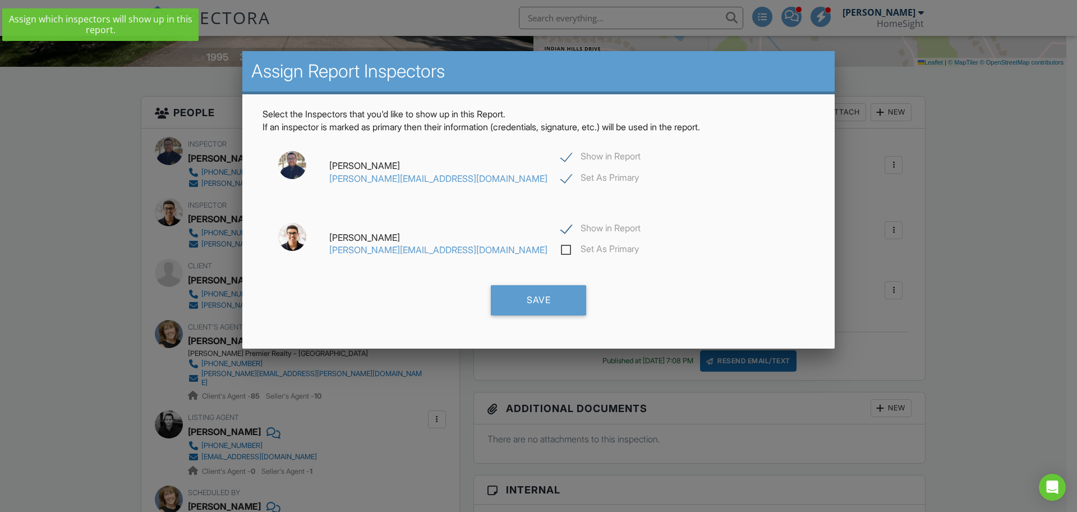
click at [561, 151] on label "Show in Report" at bounding box center [601, 158] width 80 height 14
checkbox input "false"
checkbox input "true"
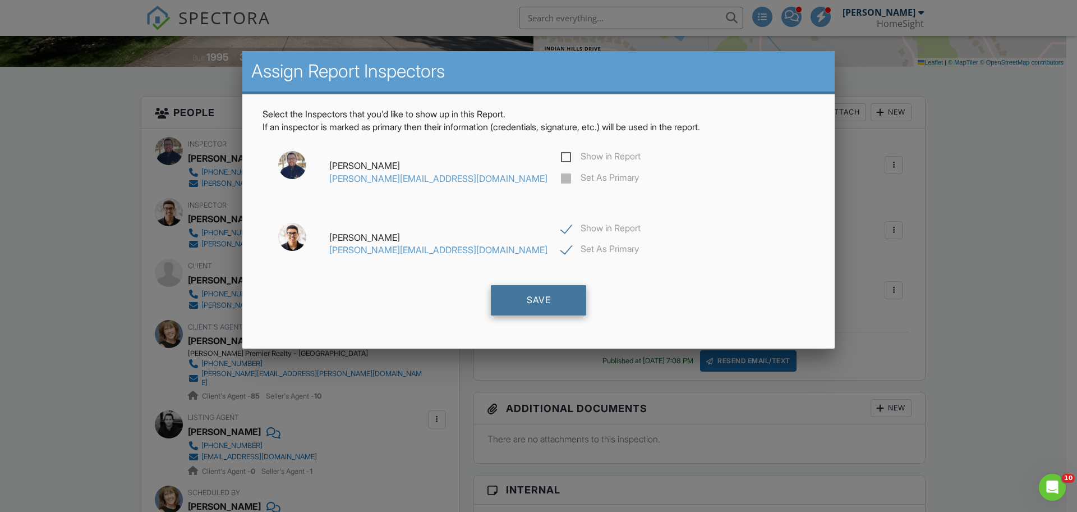
click at [528, 301] on div "Save" at bounding box center [538, 300] width 95 height 30
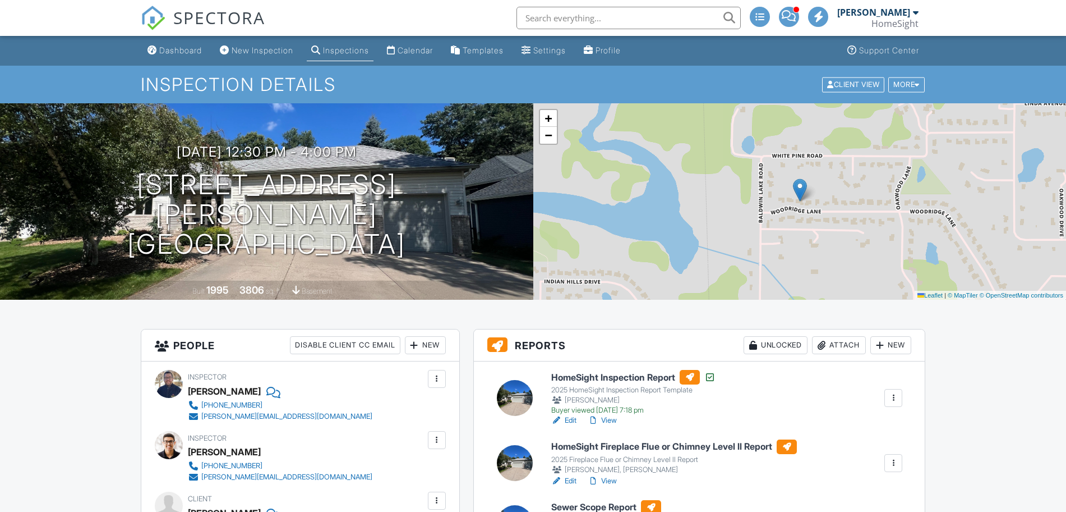
scroll to position [206, 0]
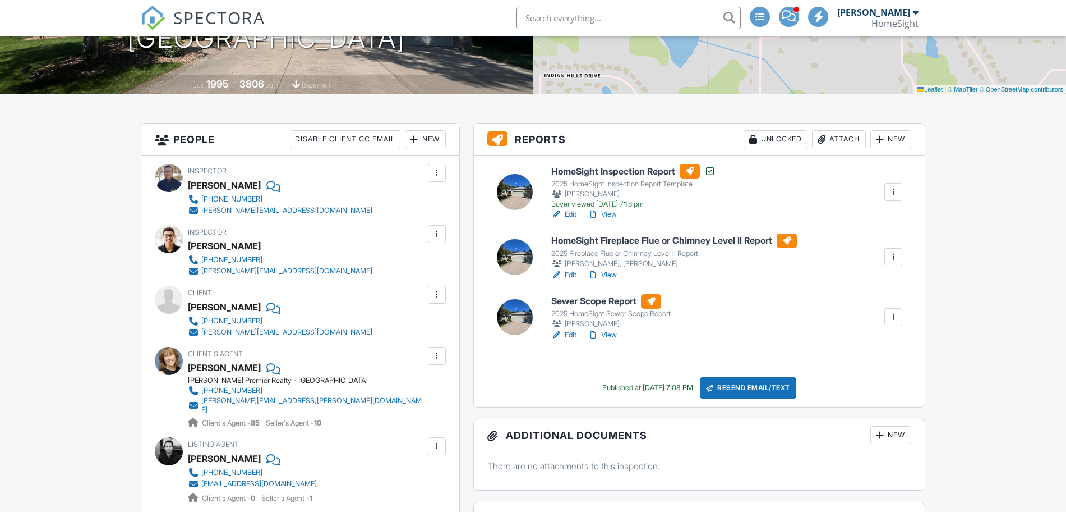
click at [572, 335] on link "Edit" at bounding box center [563, 334] width 25 height 11
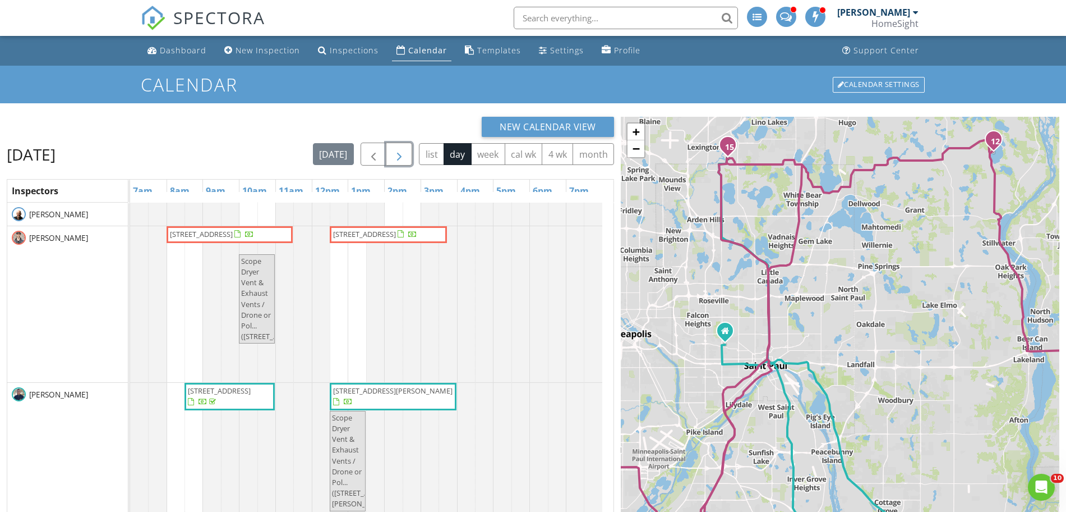
click at [394, 153] on span "button" at bounding box center [399, 154] width 13 height 13
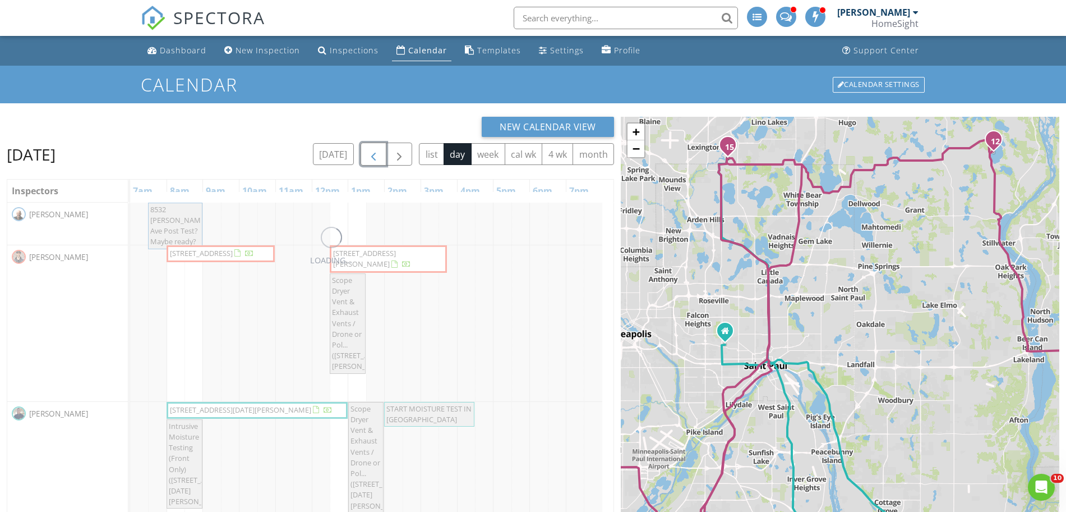
click at [373, 154] on span "button" at bounding box center [373, 154] width 13 height 13
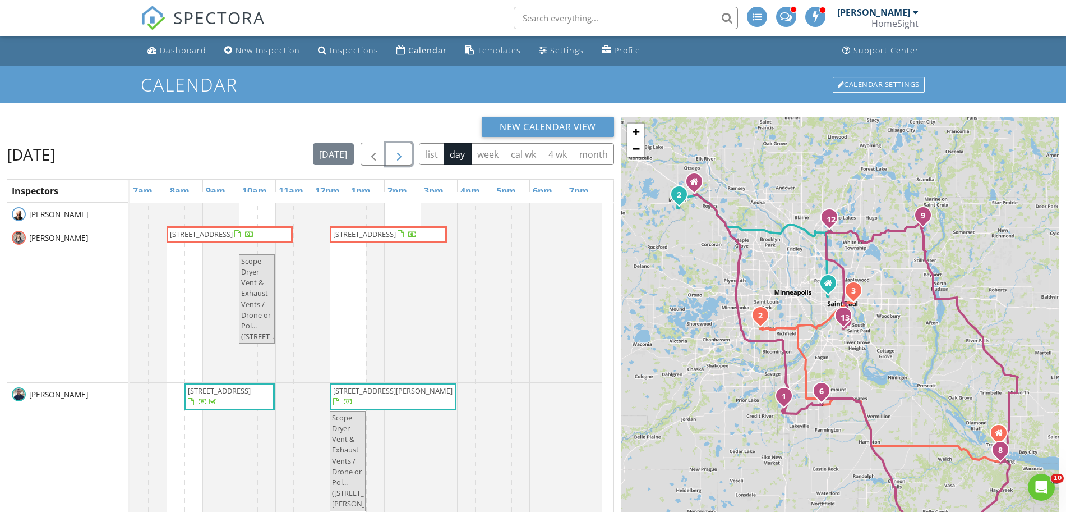
click at [396, 153] on span "button" at bounding box center [399, 154] width 13 height 13
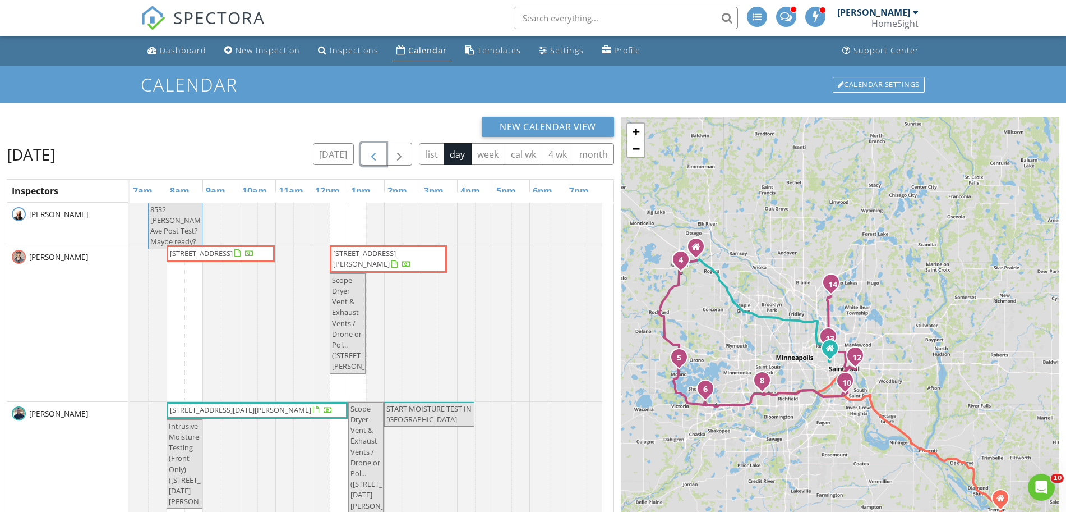
click at [375, 150] on span "button" at bounding box center [373, 154] width 13 height 13
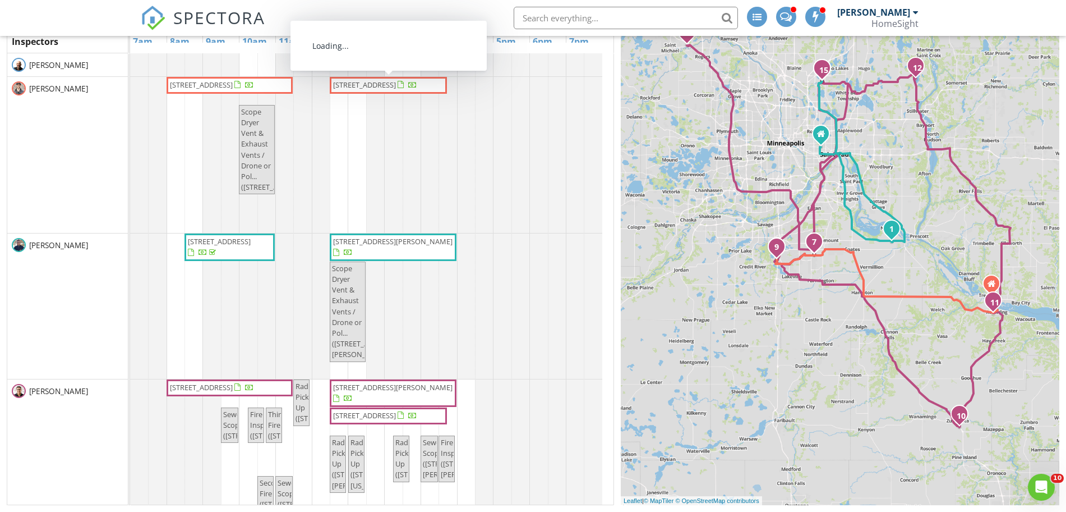
drag, startPoint x: 388, startPoint y: 94, endPoint x: 398, endPoint y: 87, distance: 12.9
click at [396, 87] on span "[STREET_ADDRESS]" at bounding box center [364, 85] width 63 height 10
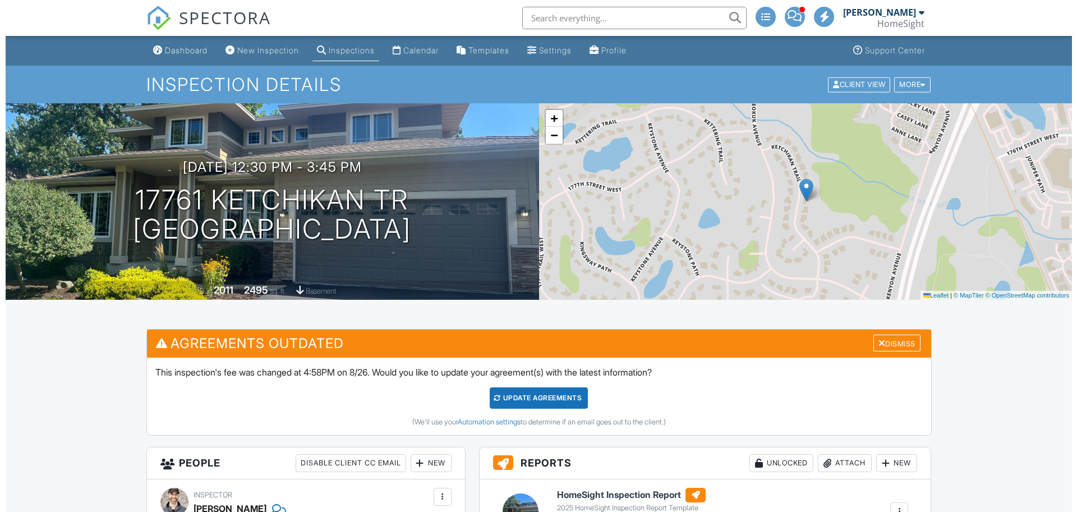
scroll to position [343, 0]
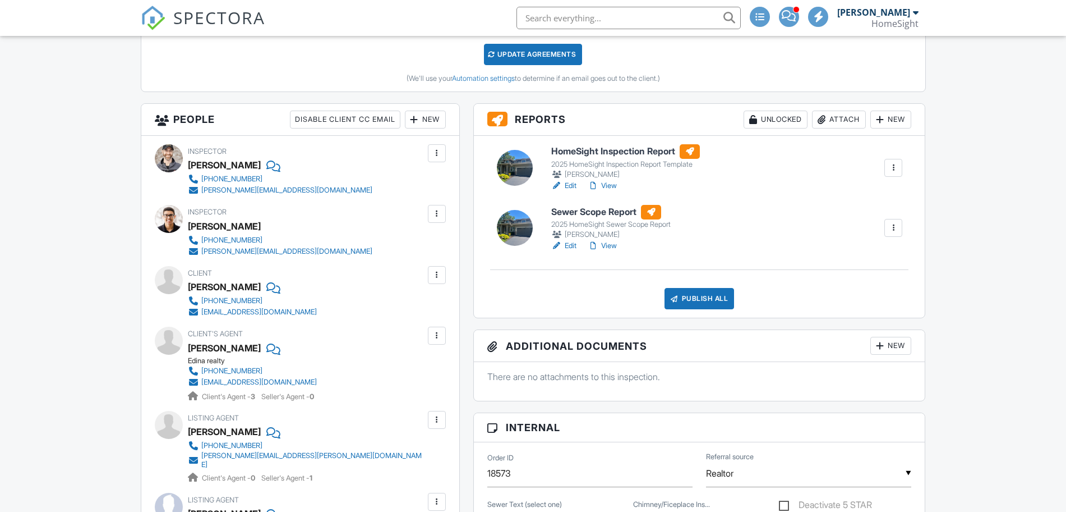
click at [711, 290] on div "Publish All" at bounding box center [700, 298] width 70 height 21
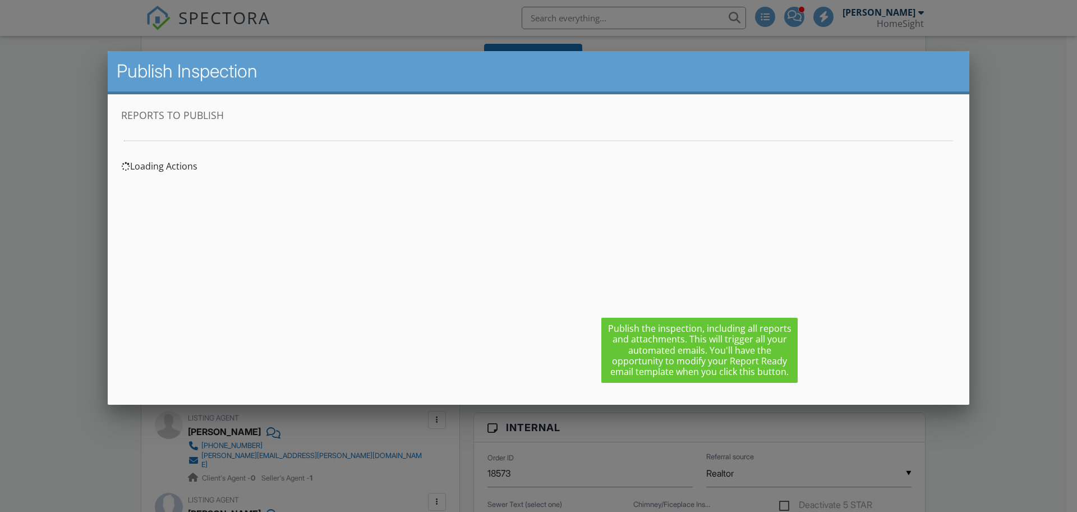
scroll to position [0, 0]
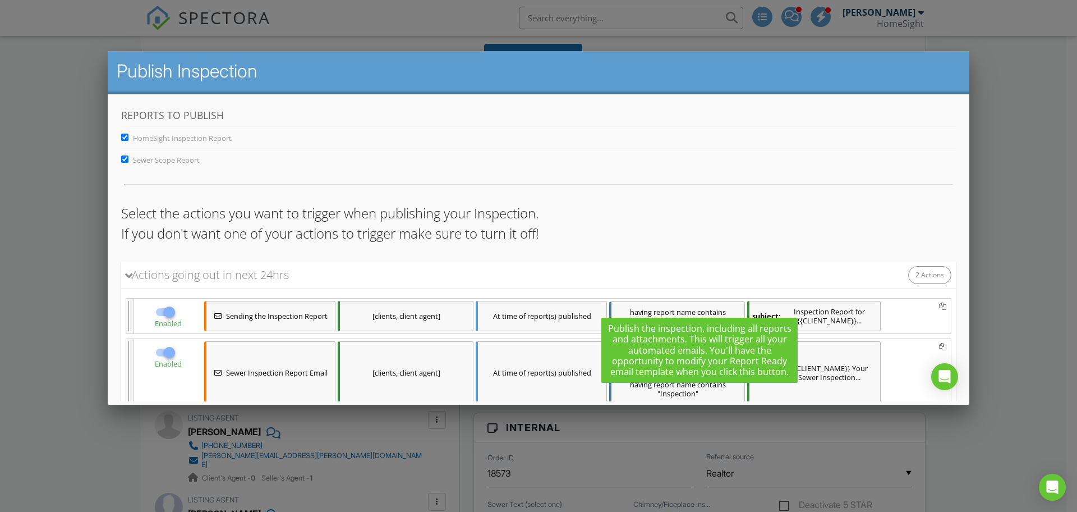
click at [195, 133] on span "HomeSight Inspection Report" at bounding box center [182, 138] width 99 height 10
click at [128, 133] on input "HomeSight Inspection Report" at bounding box center [124, 136] width 7 height 7
checkbox input "false"
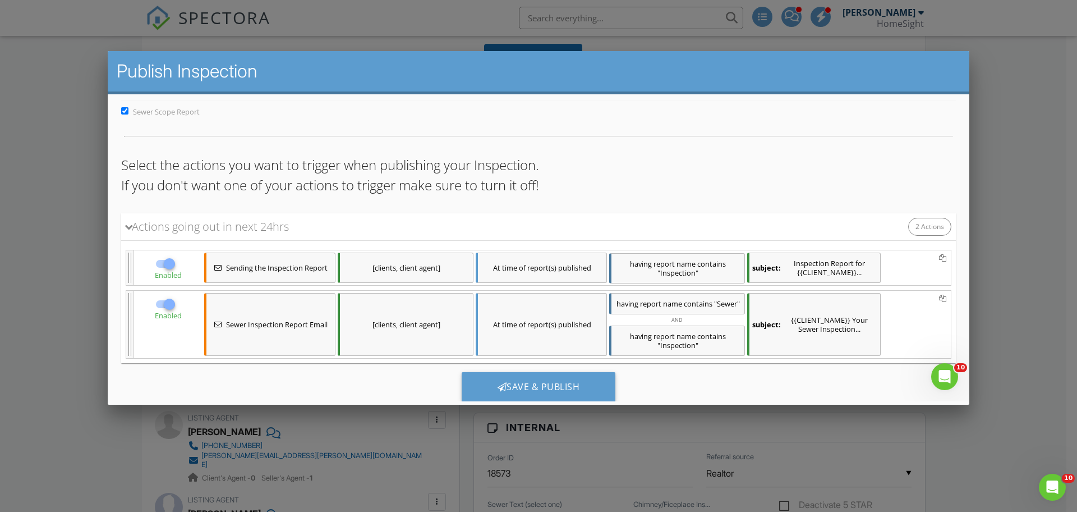
scroll to position [80, 0]
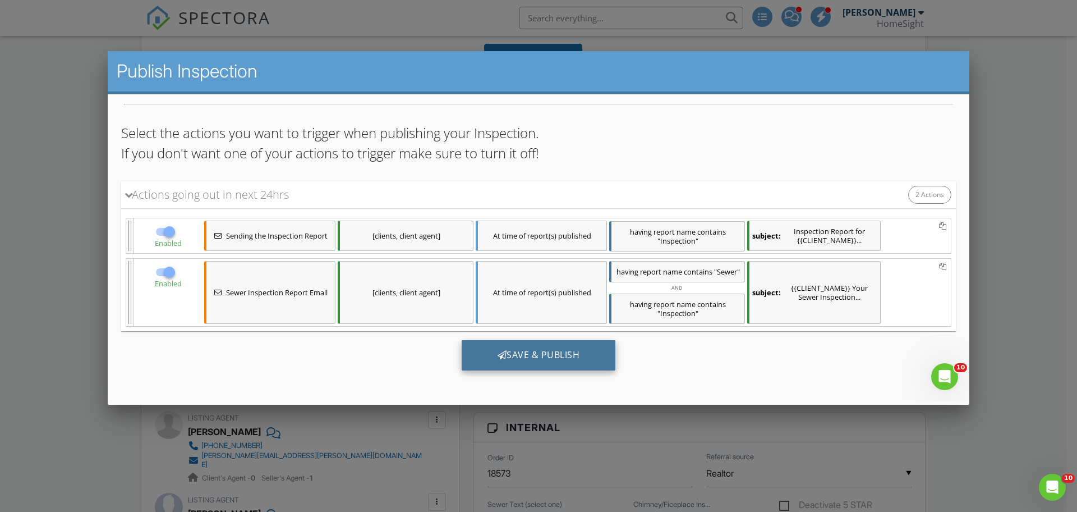
click at [515, 362] on div "Save & Publish" at bounding box center [539, 355] width 154 height 30
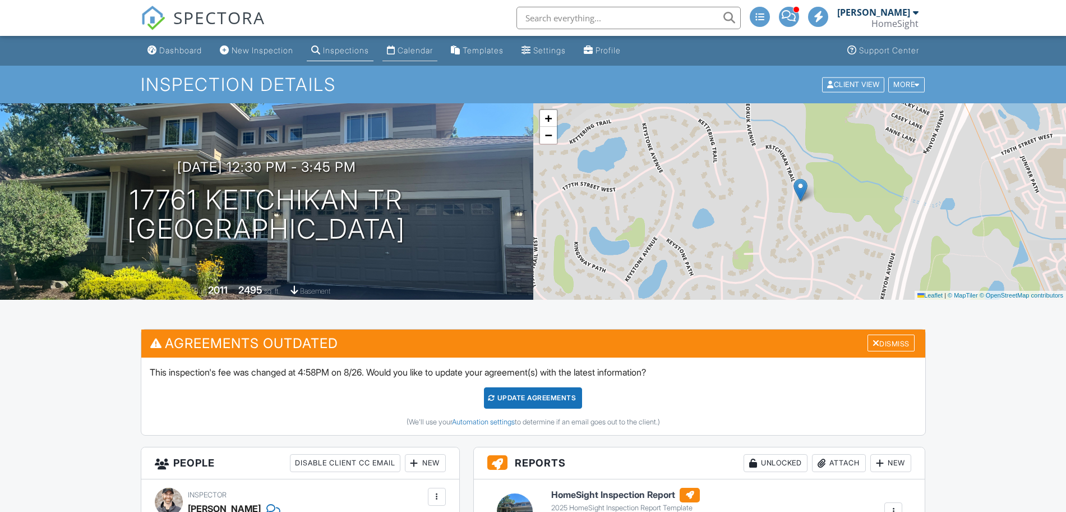
click at [409, 57] on link "Calendar" at bounding box center [410, 50] width 55 height 21
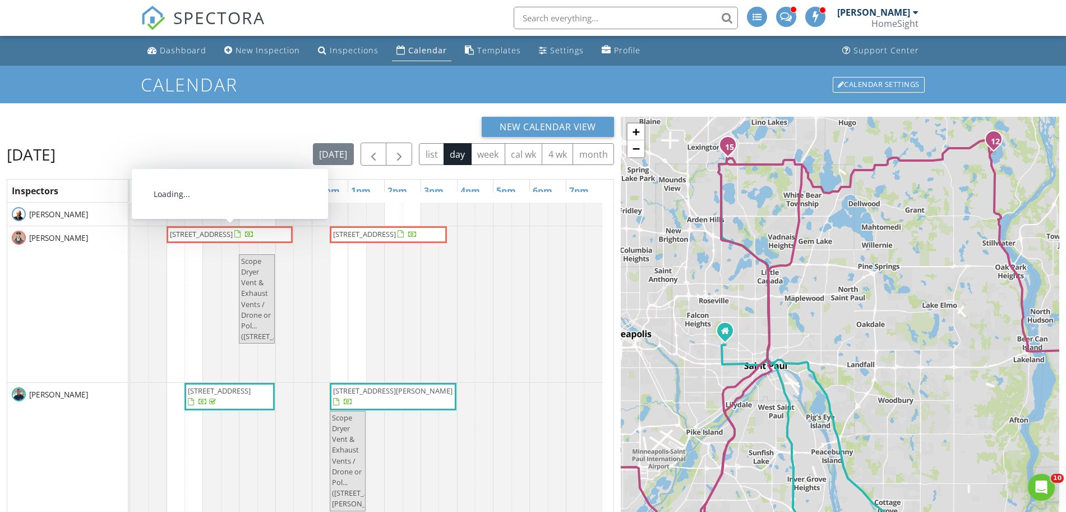
click at [242, 240] on span "[STREET_ADDRESS]" at bounding box center [212, 234] width 86 height 11
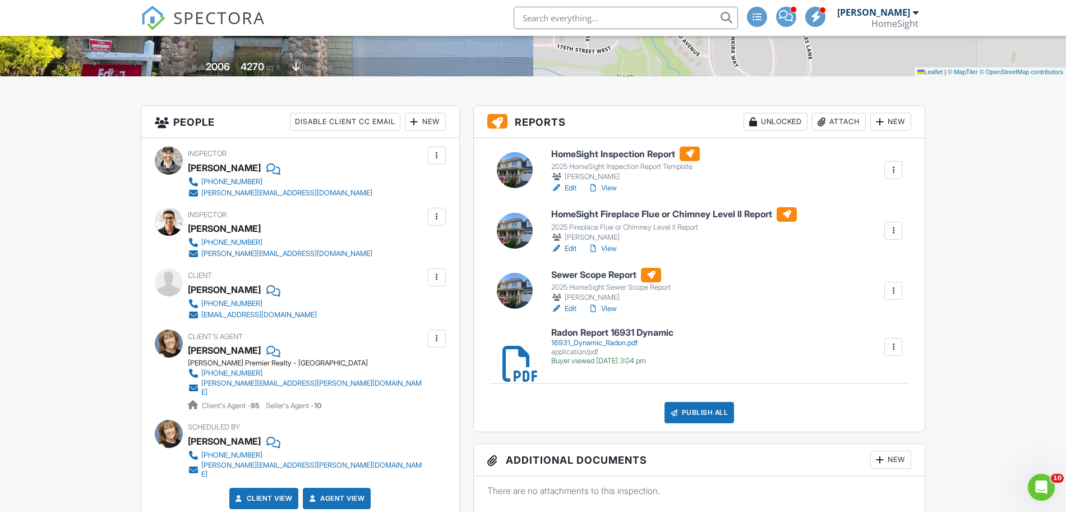
click at [572, 246] on link "Edit" at bounding box center [563, 248] width 25 height 11
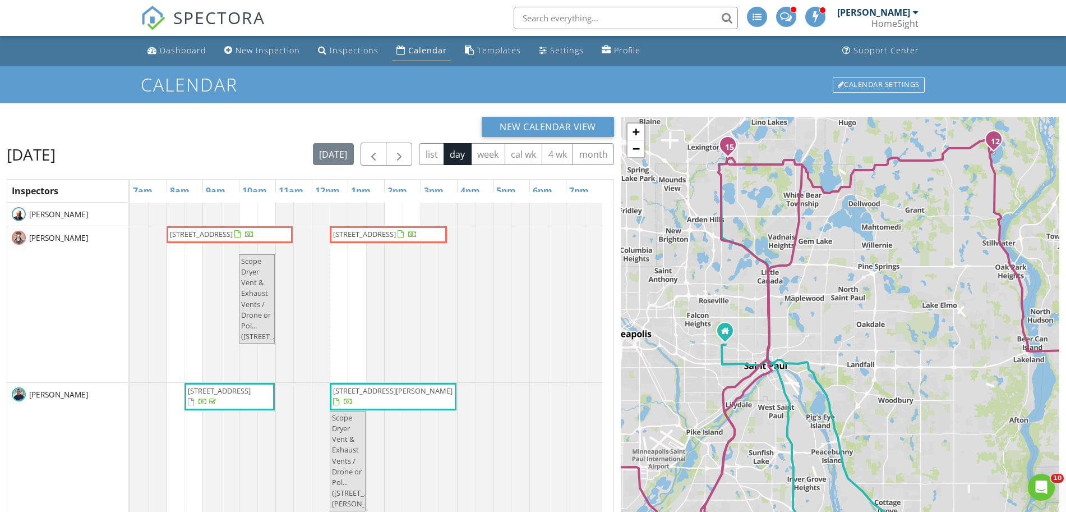
click at [434, 390] on span "[STREET_ADDRESS][PERSON_NAME]" at bounding box center [392, 390] width 119 height 10
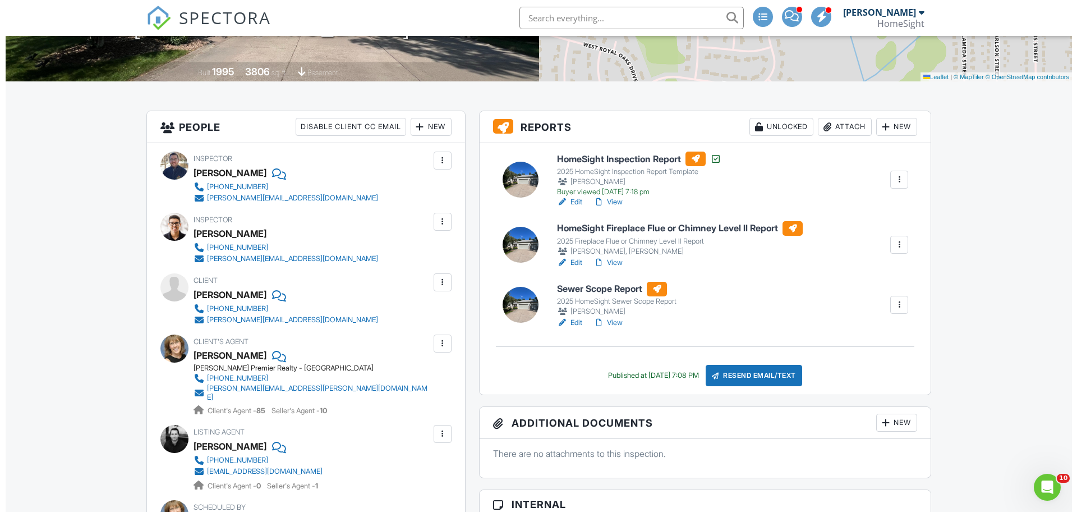
scroll to position [219, 0]
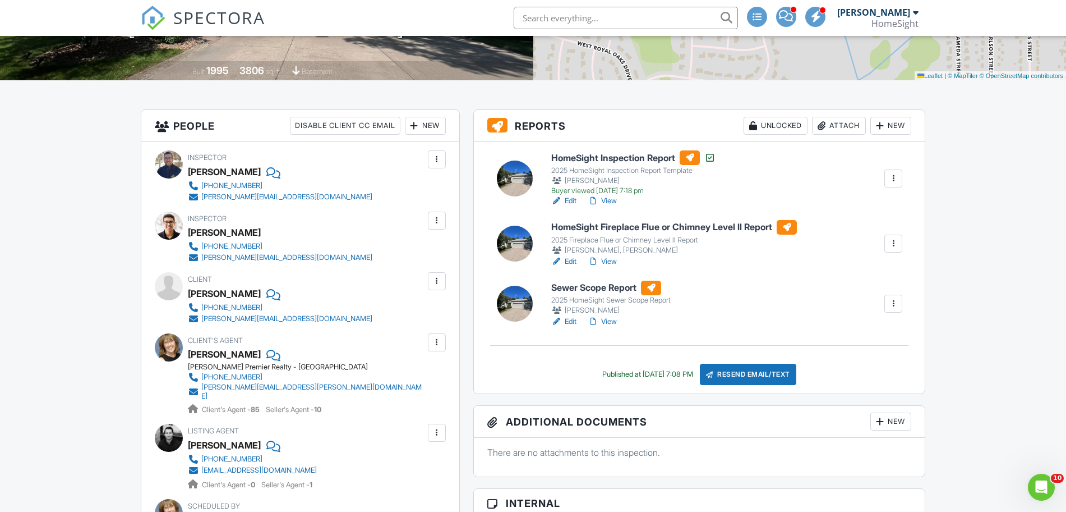
click at [896, 239] on div at bounding box center [893, 243] width 11 height 11
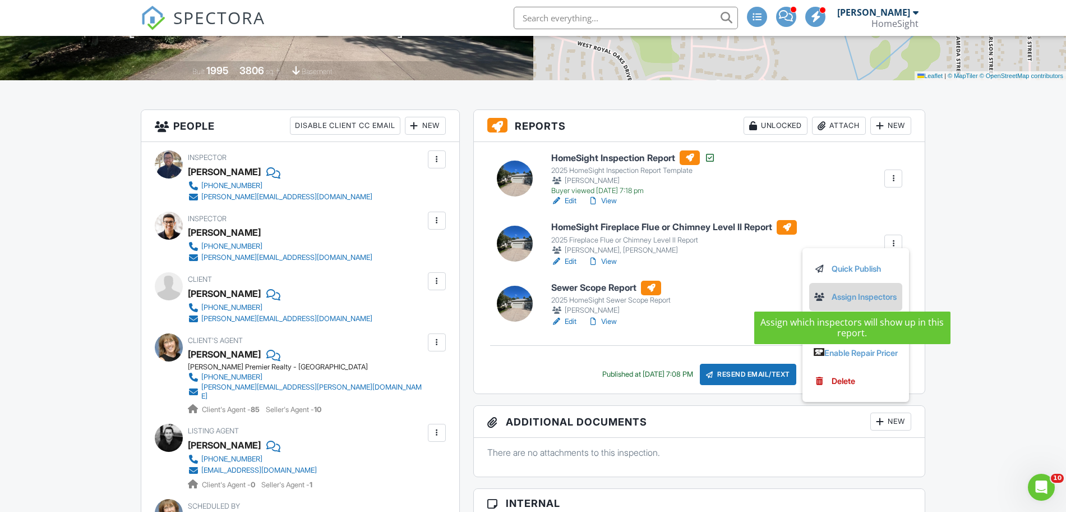
click at [885, 291] on link "Assign Inspectors" at bounding box center [856, 297] width 84 height 12
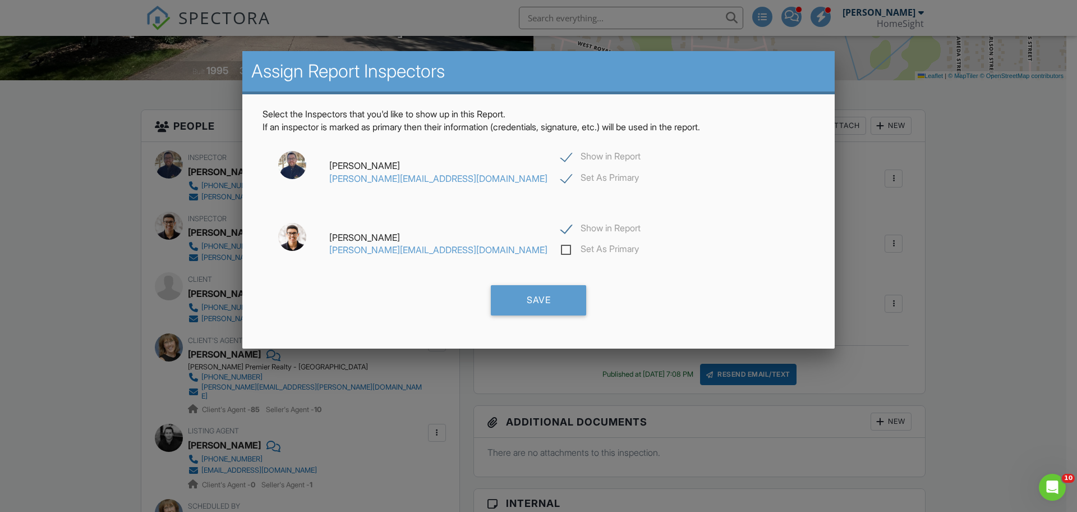
click at [561, 153] on label "Show in Report" at bounding box center [601, 158] width 80 height 14
checkbox input "false"
checkbox input "true"
click at [521, 301] on div "Save" at bounding box center [538, 300] width 95 height 30
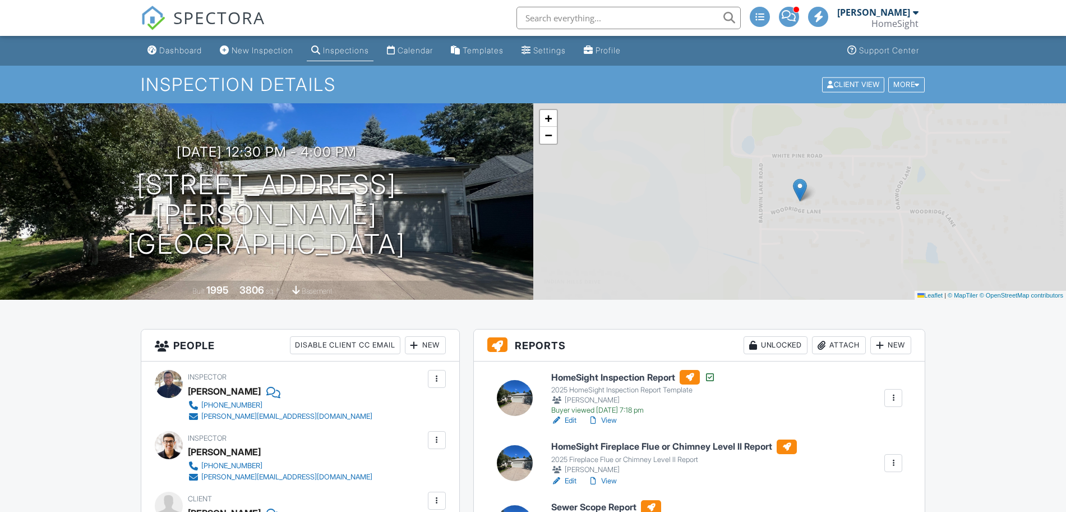
scroll to position [192, 0]
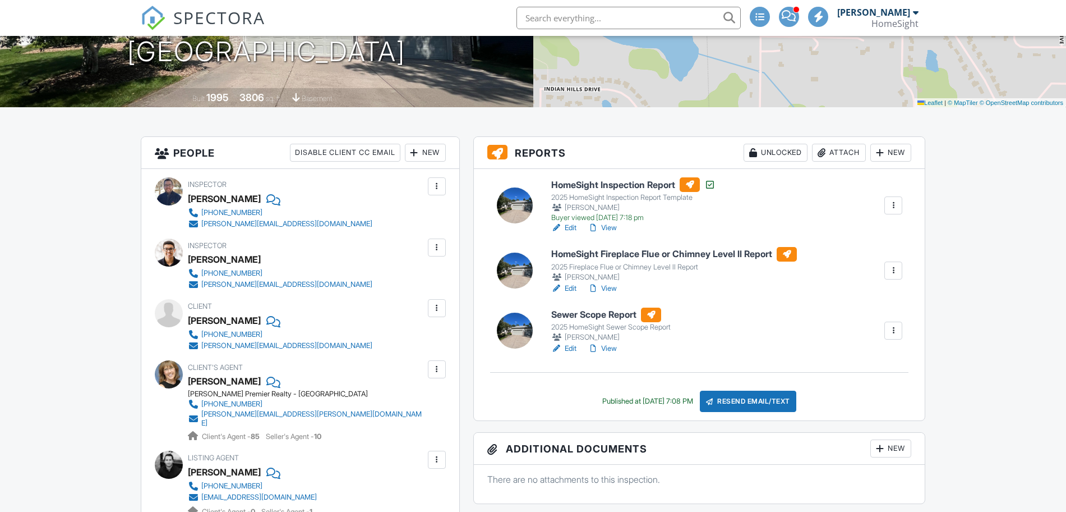
click at [574, 289] on link "Edit" at bounding box center [563, 288] width 25 height 11
